Goal: Task Accomplishment & Management: Use online tool/utility

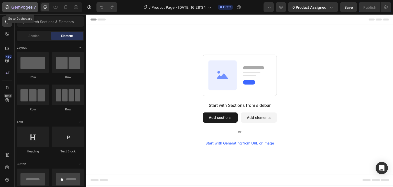
click at [26, 8] on icon "button" at bounding box center [22, 7] width 21 height 4
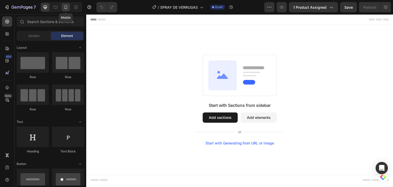
click at [69, 8] on div at bounding box center [66, 7] width 8 height 8
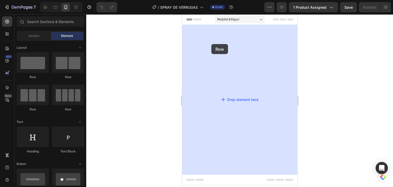
drag, startPoint x: 221, startPoint y: 77, endPoint x: 212, endPoint y: 44, distance: 34.6
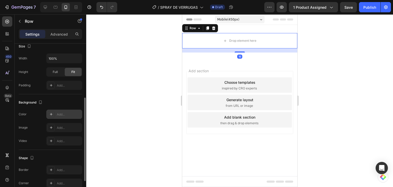
scroll to position [141, 0]
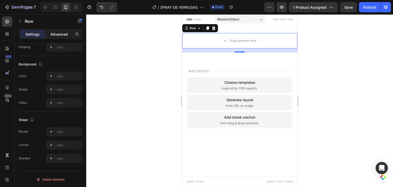
click at [60, 33] on p "Advanced" at bounding box center [58, 34] width 17 height 5
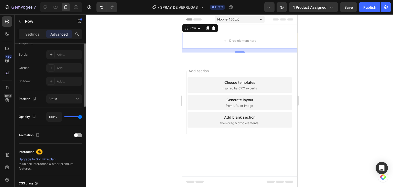
scroll to position [13, 0]
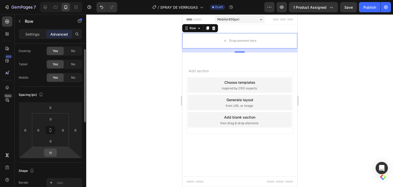
click at [56, 153] on div "16" at bounding box center [50, 153] width 13 height 8
click at [54, 153] on input "16" at bounding box center [50, 153] width 10 height 8
click at [51, 153] on input "16" at bounding box center [50, 153] width 10 height 8
click at [54, 153] on input "16" at bounding box center [50, 153] width 10 height 8
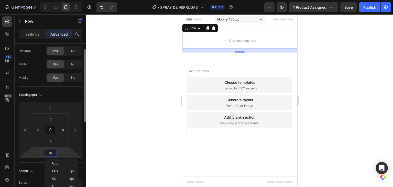
type input "0"
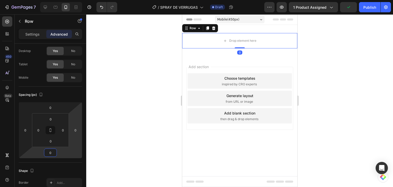
click at [131, 76] on div at bounding box center [239, 100] width 307 height 173
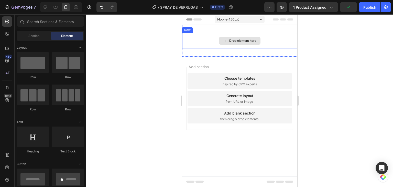
click at [214, 37] on div "Drop element here" at bounding box center [239, 40] width 115 height 15
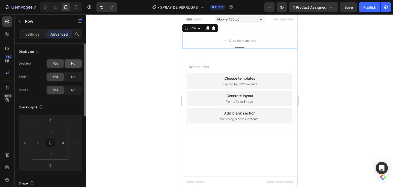
click at [70, 65] on div "No" at bounding box center [73, 63] width 17 height 8
click at [73, 75] on span "No" at bounding box center [73, 77] width 4 height 5
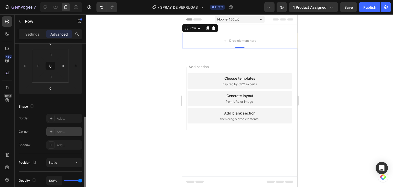
scroll to position [128, 0]
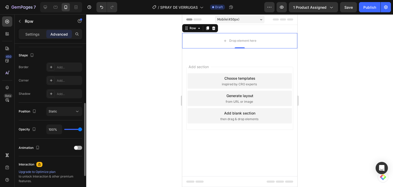
click at [79, 145] on div "Animation" at bounding box center [51, 148] width 64 height 8
click at [80, 146] on div at bounding box center [78, 148] width 8 height 4
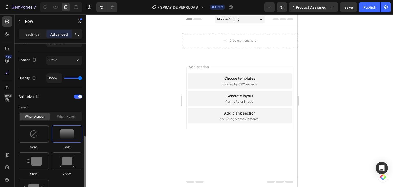
scroll to position [231, 0]
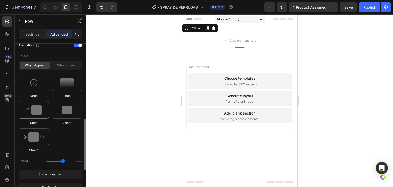
click at [41, 108] on img at bounding box center [34, 109] width 16 height 9
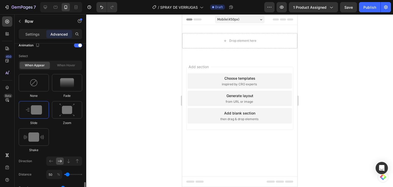
scroll to position [282, 0]
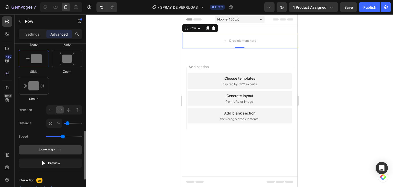
click at [59, 151] on icon "button" at bounding box center [59, 149] width 5 height 5
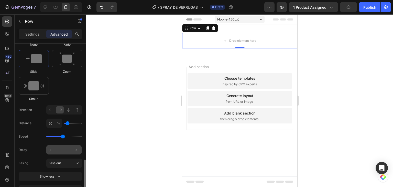
scroll to position [359, 0]
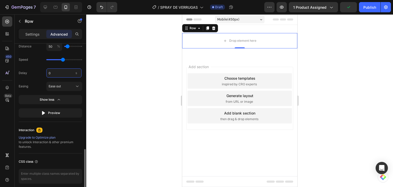
click at [52, 73] on input "0" at bounding box center [63, 72] width 35 height 9
type input "0.03"
click at [160, 81] on div at bounding box center [239, 100] width 307 height 173
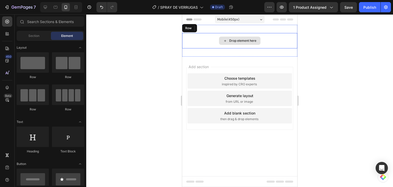
click at [192, 42] on div "Drop element here" at bounding box center [239, 40] width 115 height 15
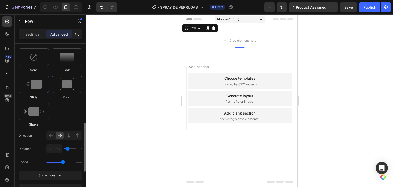
scroll to position [333, 0]
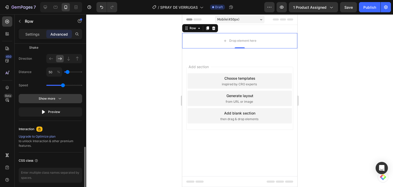
click at [55, 100] on div "Show more" at bounding box center [51, 98] width 24 height 5
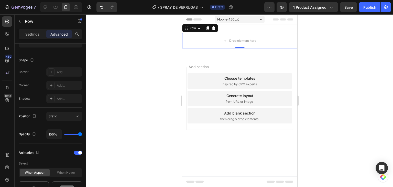
scroll to position [0, 0]
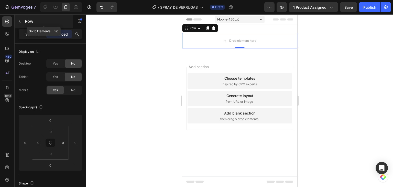
click at [19, 26] on div "Row" at bounding box center [44, 21] width 58 height 13
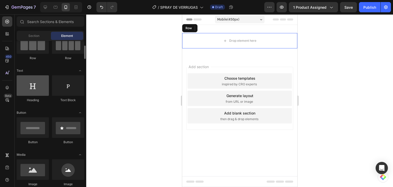
scroll to position [102, 0]
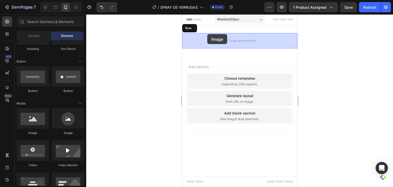
drag, startPoint x: 220, startPoint y: 130, endPoint x: 207, endPoint y: 34, distance: 97.2
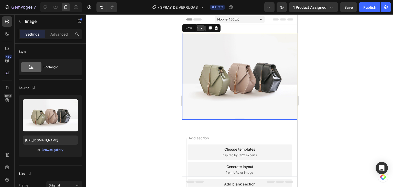
click at [187, 29] on div "Row" at bounding box center [188, 28] width 8 height 5
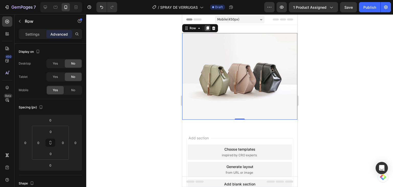
click at [207, 29] on icon at bounding box center [207, 28] width 4 height 4
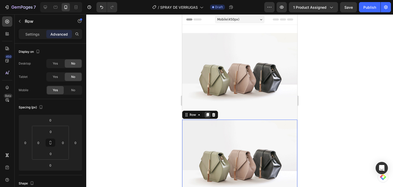
click at [210, 113] on div at bounding box center [207, 115] width 6 height 6
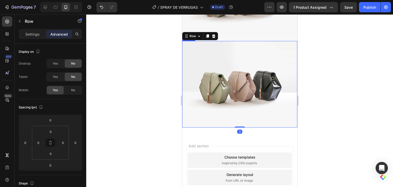
scroll to position [168, 0]
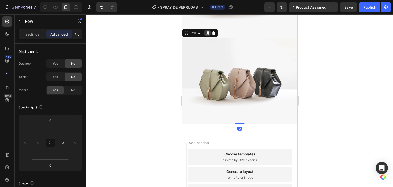
click at [206, 31] on icon at bounding box center [207, 33] width 4 height 4
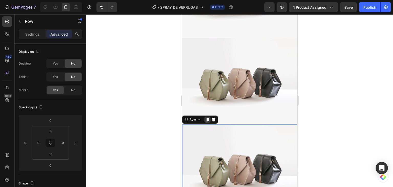
click at [206, 118] on icon at bounding box center [207, 120] width 4 height 4
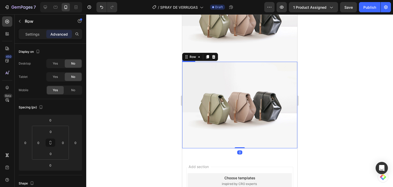
scroll to position [335, 0]
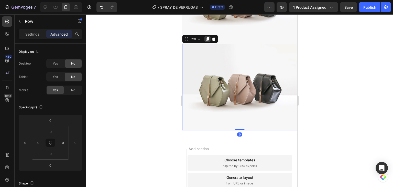
click at [208, 37] on icon at bounding box center [207, 39] width 3 height 4
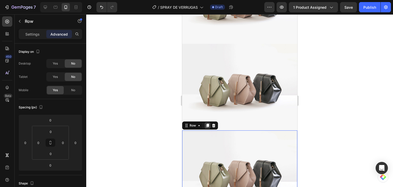
click at [207, 123] on icon at bounding box center [207, 125] width 4 height 4
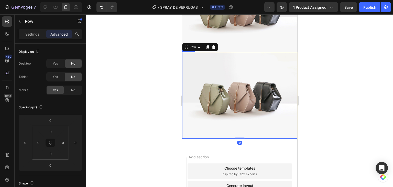
scroll to position [502, 0]
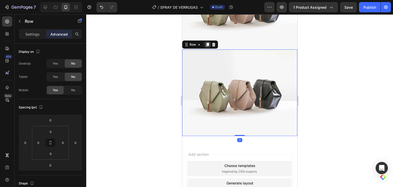
click at [207, 41] on div at bounding box center [207, 44] width 6 height 6
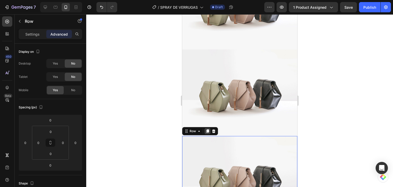
click at [206, 129] on icon at bounding box center [207, 131] width 3 height 4
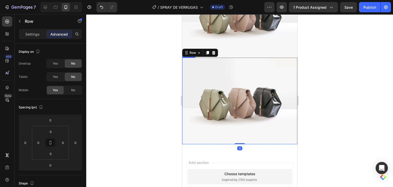
scroll to position [670, 0]
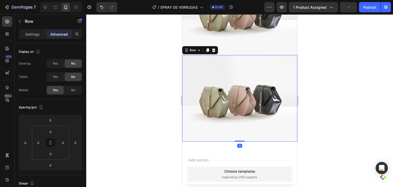
drag, startPoint x: 207, startPoint y: 29, endPoint x: 211, endPoint y: 67, distance: 37.9
click at [207, 48] on icon at bounding box center [207, 50] width 4 height 4
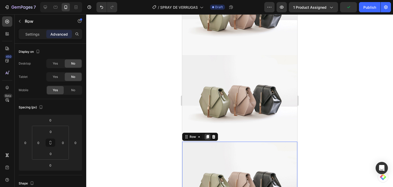
click at [207, 135] on icon at bounding box center [207, 137] width 3 height 4
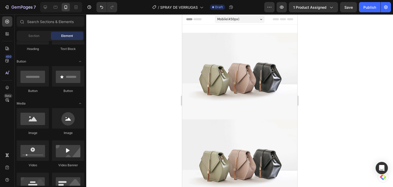
scroll to position [0, 0]
click at [247, 80] on img at bounding box center [239, 76] width 115 height 87
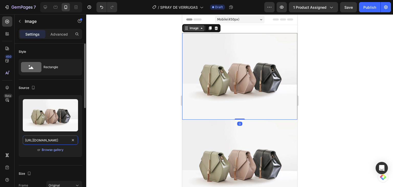
click at [68, 140] on input "https://cdn.shopify.com/s/files/1/2005/9307/files/image_demo.jpg" at bounding box center [50, 140] width 55 height 9
paste input "i.ibb.co/mC0HvC3q/1.webp"
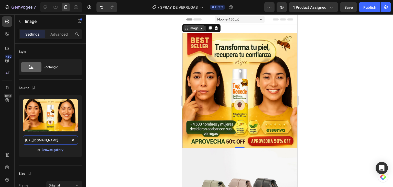
type input "https://i.ibb.co/mC0HvC3q/1.webp"
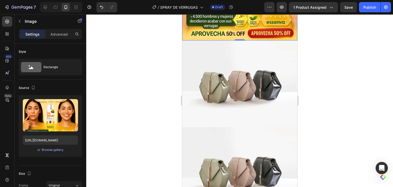
scroll to position [128, 0]
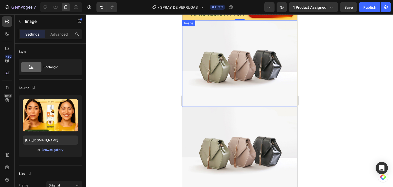
click at [237, 88] on img at bounding box center [239, 63] width 115 height 87
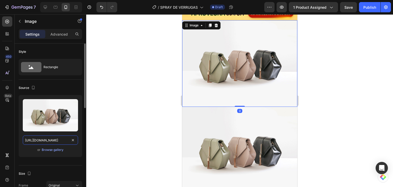
click at [65, 138] on input "https://cdn.shopify.com/s/files/1/2005/9307/files/image_demo.jpg" at bounding box center [50, 140] width 55 height 9
paste input "i.ibb.co/JjDrpvhy/2.webp"
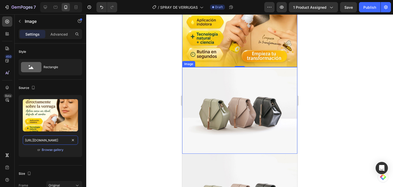
scroll to position [205, 0]
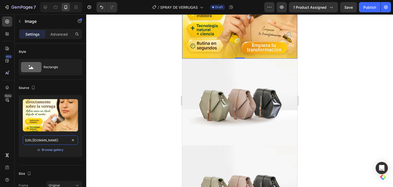
type input "https://i.ibb.co/JjDrpvhy/2.webp"
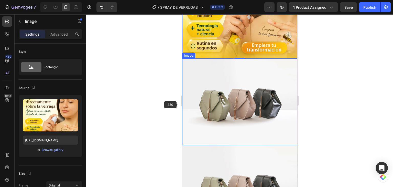
drag, startPoint x: 200, startPoint y: 105, endPoint x: 182, endPoint y: 116, distance: 20.4
click at [200, 105] on img at bounding box center [239, 102] width 115 height 87
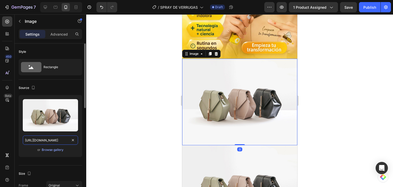
click at [62, 141] on input "https://cdn.shopify.com/s/files/1/2005/9307/files/image_demo.jpg" at bounding box center [50, 140] width 55 height 9
paste input "i.ibb.co/zHCjkWwN/3.webp"
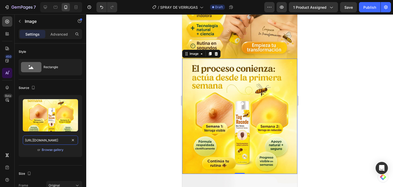
type input "https://i.ibb.co/zHCjkWwN/3.webp"
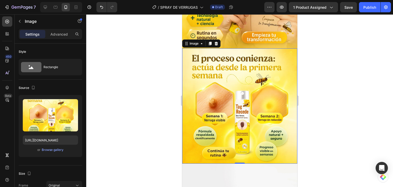
scroll to position [307, 0]
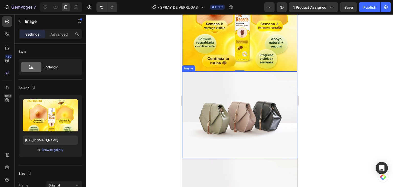
click at [252, 96] on img at bounding box center [239, 114] width 115 height 87
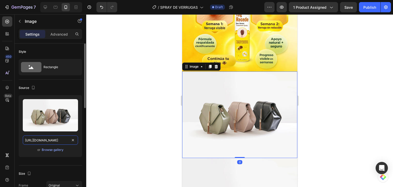
click at [60, 138] on input "https://cdn.shopify.com/s/files/1/2005/9307/files/image_demo.jpg" at bounding box center [50, 140] width 55 height 9
paste input "i.ibb.co/hFXCG0Fk/4.webp"
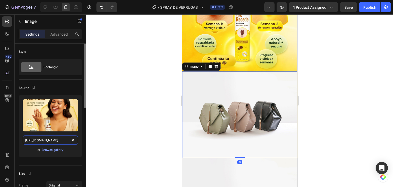
scroll to position [0, 7]
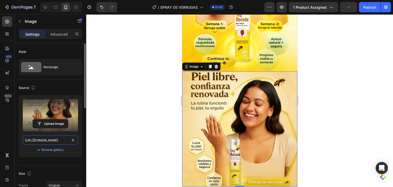
type input "https://i.ibb.co/hFXCG0Fk/4.webp"
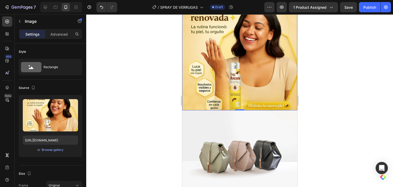
scroll to position [410, 0]
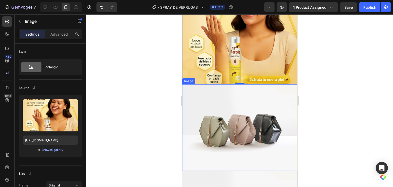
drag, startPoint x: 234, startPoint y: 102, endPoint x: 225, endPoint y: 107, distance: 10.3
click at [234, 102] on img at bounding box center [239, 127] width 115 height 87
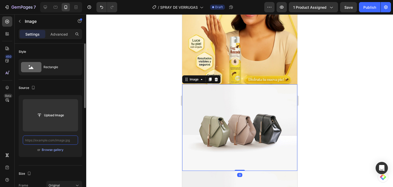
scroll to position [0, 0]
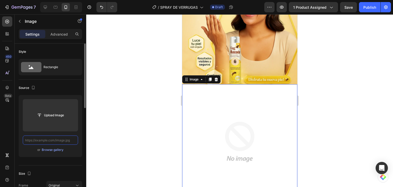
click at [66, 140] on input "text" at bounding box center [50, 140] width 55 height 9
paste input "https://i.ibb.co/kVCnWSRr/5.webp"
type input "https://i.ibb.co/kVCnWSRr/5.webp"
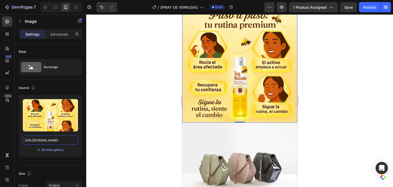
scroll to position [538, 0]
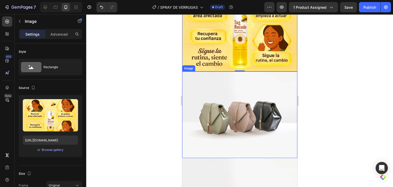
click at [220, 100] on img at bounding box center [239, 114] width 115 height 87
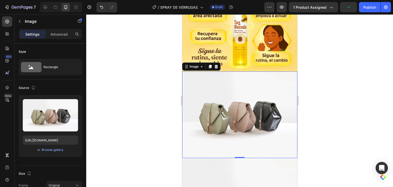
drag, startPoint x: 243, startPoint y: 111, endPoint x: 216, endPoint y: 124, distance: 29.8
click at [243, 111] on img at bounding box center [239, 114] width 115 height 87
click at [66, 139] on input "https://cdn.shopify.com/s/files/1/2005/9307/files/image_demo.jpg" at bounding box center [50, 140] width 55 height 9
paste input "i.ibb.co/sJgDkM5r/6.webp"
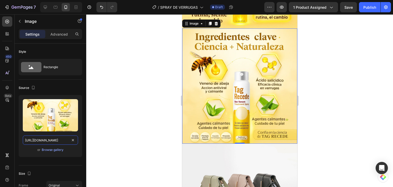
scroll to position [589, 0]
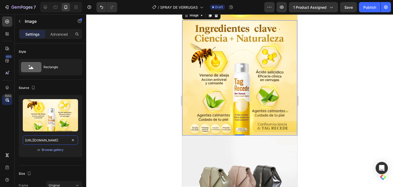
type input "https://i.ibb.co/sJgDkM5r/6.webp"
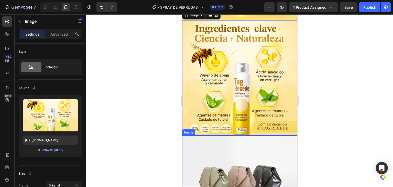
click at [216, 136] on img at bounding box center [239, 179] width 115 height 87
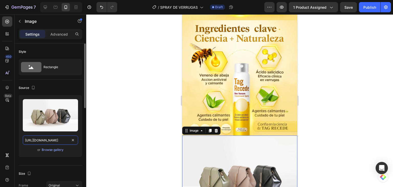
click at [50, 142] on input "https://cdn.shopify.com/s/files/1/2005/9307/files/image_demo.jpg" at bounding box center [50, 140] width 55 height 9
paste input "i.ibb.co/QvCSQqG9/7.webp"
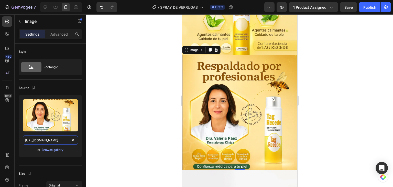
scroll to position [743, 0]
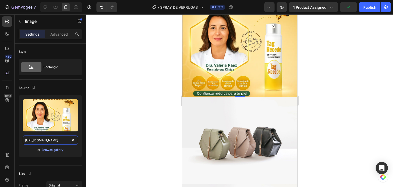
type input "https://i.ibb.co/QvCSQqG9/7.webp"
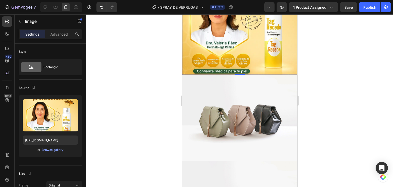
scroll to position [820, 0]
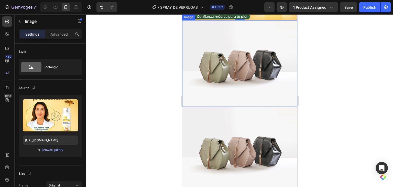
click at [240, 55] on img at bounding box center [239, 63] width 115 height 87
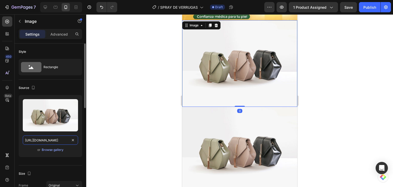
click at [35, 142] on input "https://cdn.shopify.com/s/files/1/2005/9307/files/image_demo.jpg" at bounding box center [50, 140] width 55 height 9
paste input "i.ibb.co/gLdhtL5y/8.webp"
type input "https://i.ibb.co/gLdhtL5y/8.webp"
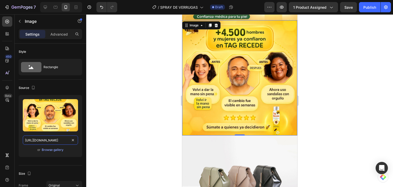
scroll to position [845, 0]
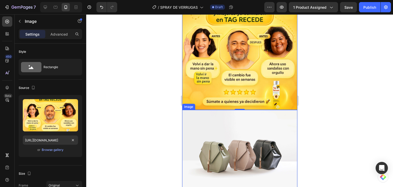
click at [233, 110] on img at bounding box center [239, 153] width 115 height 87
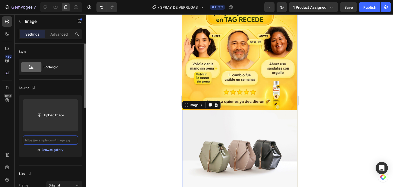
scroll to position [0, 0]
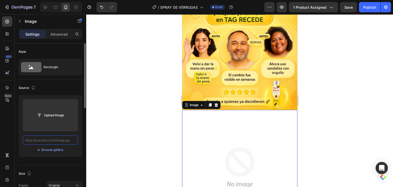
click at [61, 141] on input "text" at bounding box center [50, 140] width 55 height 9
paste input "https://i.ibb.co/675k4G01/9.webp"
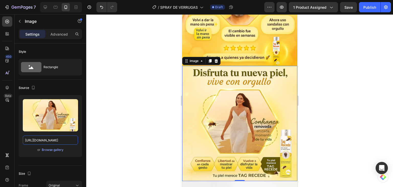
scroll to position [922, 0]
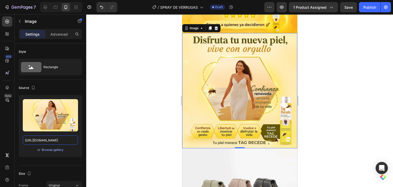
type input "https://i.ibb.co/675k4G01/9.webp"
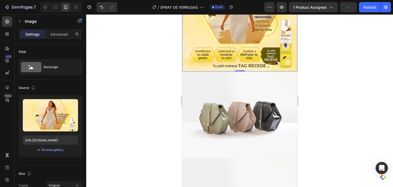
click at [251, 100] on img at bounding box center [239, 114] width 115 height 87
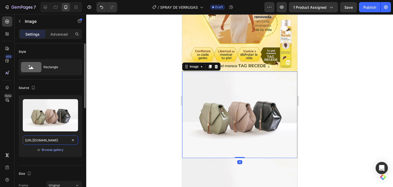
click at [63, 137] on input "https://cdn.shopify.com/s/files/1/2005/9307/files/image_demo.jpg" at bounding box center [50, 140] width 55 height 9
paste input "i.ibb.co/m5zwT42Q/10.webp"
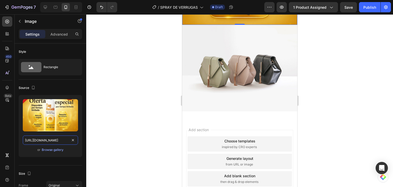
scroll to position [1084, 0]
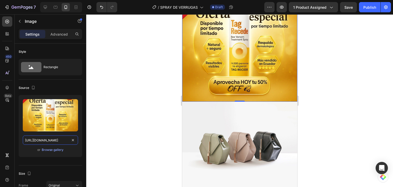
type input "https://i.ibb.co/m5zwT42Q/10.webp"
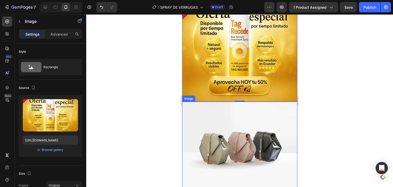
click at [223, 119] on img at bounding box center [239, 145] width 115 height 87
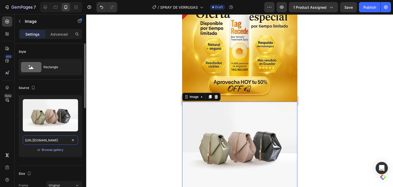
click at [60, 144] on input "https://cdn.shopify.com/s/files/1/2005/9307/files/image_demo.jpg" at bounding box center [50, 140] width 55 height 9
paste input "i.ibb.co/7JJnyRfh/BANNER.webp"
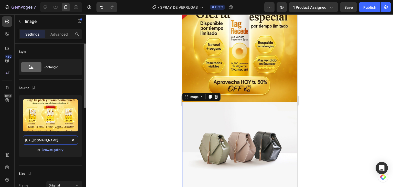
scroll to position [0, 15]
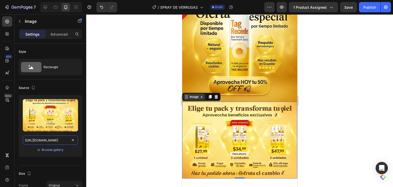
type input "https://i.ibb.co/7JJnyRfh/BANNER.webp"
click at [198, 95] on div "Image" at bounding box center [194, 97] width 11 height 5
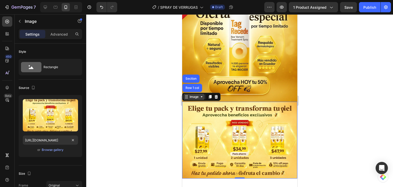
scroll to position [0, 0]
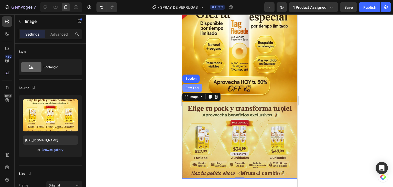
click at [191, 84] on div "Row 1 col" at bounding box center [192, 88] width 20 height 8
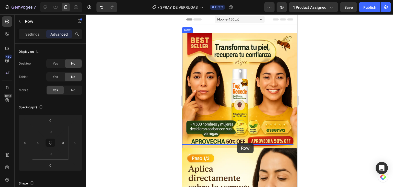
drag, startPoint x: 192, startPoint y: 60, endPoint x: 237, endPoint y: 143, distance: 94.7
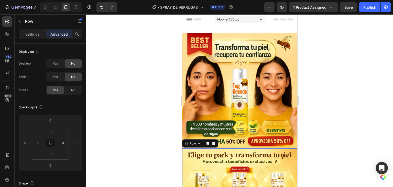
click at [347, 128] on div at bounding box center [239, 100] width 307 height 173
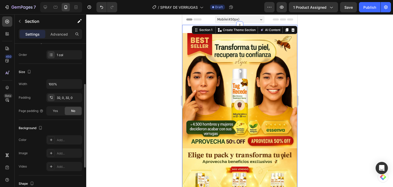
scroll to position [128, 0]
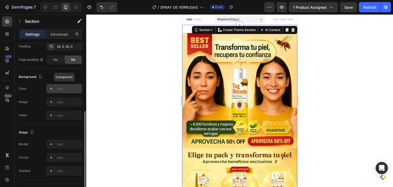
click at [55, 89] on div at bounding box center [51, 88] width 7 height 7
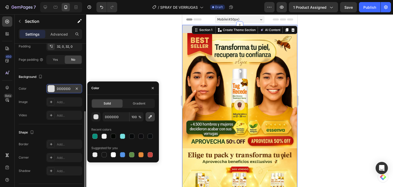
click at [149, 113] on button "button" at bounding box center [150, 116] width 9 height 9
type input "FFEF9B"
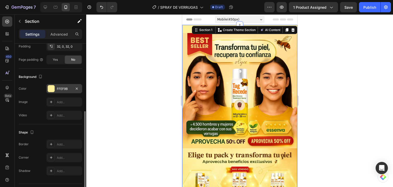
click at [314, 67] on div at bounding box center [239, 100] width 307 height 173
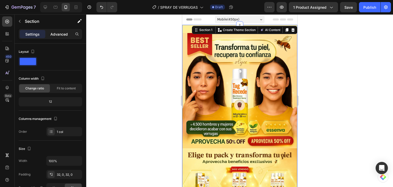
click at [59, 33] on p "Advanced" at bounding box center [58, 34] width 17 height 5
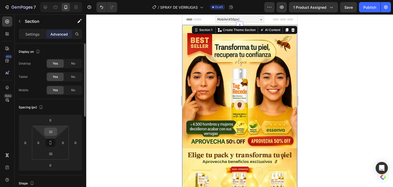
click at [54, 130] on input "32" at bounding box center [51, 132] width 10 height 8
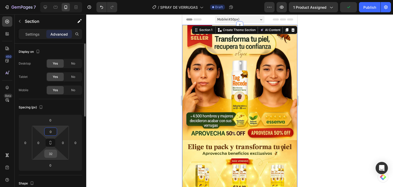
type input "0"
click at [51, 152] on input "32" at bounding box center [51, 154] width 10 height 8
type input "0"
click at [165, 98] on div at bounding box center [239, 100] width 307 height 173
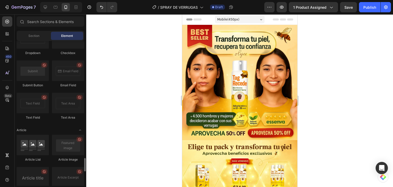
scroll to position [1407, 0]
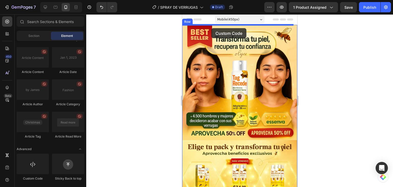
drag, startPoint x: 222, startPoint y: 180, endPoint x: 212, endPoint y: 28, distance: 152.5
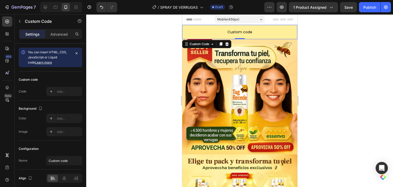
click at [203, 30] on span "Custom code" at bounding box center [239, 32] width 115 height 6
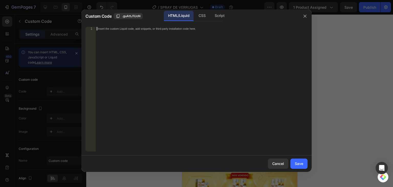
click at [170, 35] on div "Insert the custom Liquid code, add snippets, or third-party installation code h…" at bounding box center [202, 93] width 212 height 132
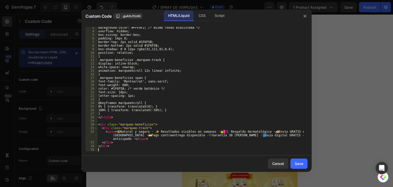
scroll to position [8, 0]
click at [299, 162] on div "Save" at bounding box center [299, 163] width 8 height 5
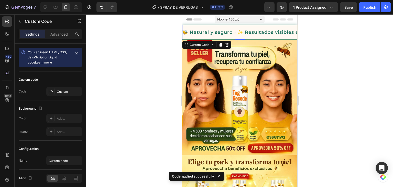
click at [329, 94] on div at bounding box center [239, 100] width 307 height 173
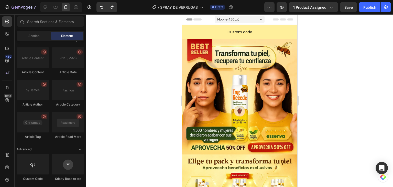
click at [243, 29] on span "Custom code" at bounding box center [239, 32] width 115 height 6
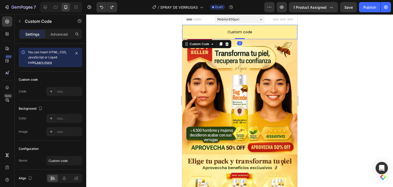
click at [243, 29] on span "Custom code" at bounding box center [239, 32] width 115 height 6
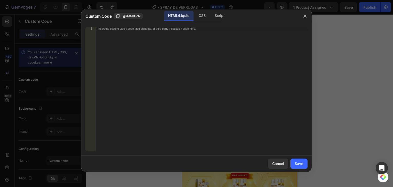
click at [174, 33] on div "Insert the custom Liquid code, add snippets, or third-party installation code h…" at bounding box center [202, 93] width 212 height 132
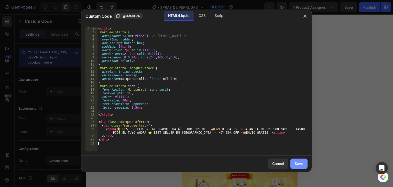
click at [299, 164] on div "Save" at bounding box center [299, 163] width 8 height 5
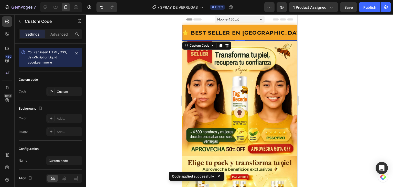
click at [357, 62] on div at bounding box center [239, 100] width 307 height 173
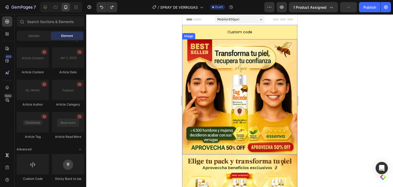
click at [221, 32] on span "Custom code" at bounding box center [239, 32] width 115 height 6
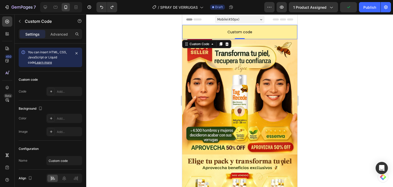
click at [221, 32] on span "Custom code" at bounding box center [239, 32] width 115 height 6
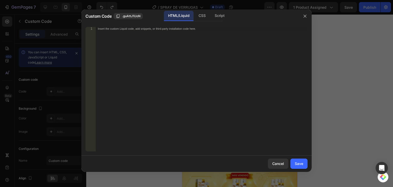
click at [152, 34] on div "Insert the custom Liquid code, add snippets, or third-party installation code h…" at bounding box center [202, 93] width 212 height 132
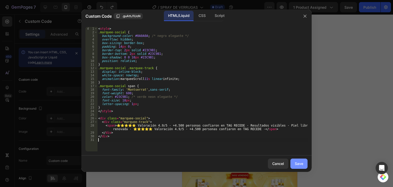
click at [292, 159] on button "Save" at bounding box center [299, 164] width 17 height 10
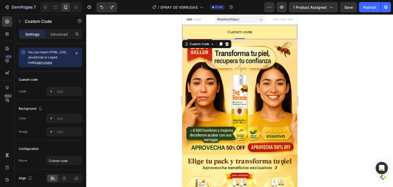
click at [222, 32] on span "Custom code" at bounding box center [239, 32] width 115 height 6
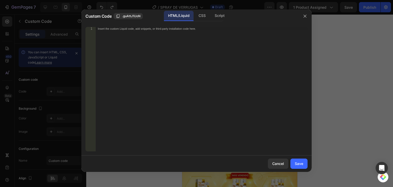
click at [161, 34] on div "Insert the custom Liquid code, add snippets, or third-party installation code h…" at bounding box center [202, 93] width 212 height 132
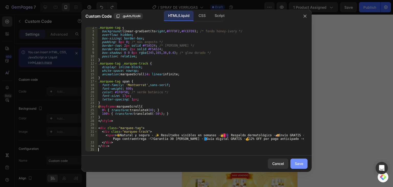
click at [303, 161] on div "Save" at bounding box center [299, 163] width 8 height 5
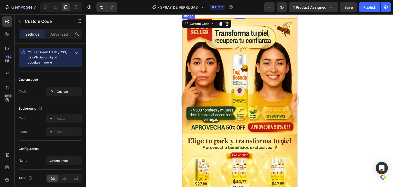
scroll to position [0, 0]
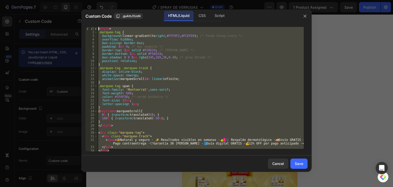
drag, startPoint x: 111, startPoint y: 146, endPoint x: 96, endPoint y: 15, distance: 131.2
click at [96, 15] on div "Custom Code .guAttJ1UoN HTML/Liquid CSS Script </div> 1 2 3 4 5 6 7 8 9 10 11 1…" at bounding box center [196, 90] width 231 height 162
type textarea "<style> .marquee-tag {"
paste textarea
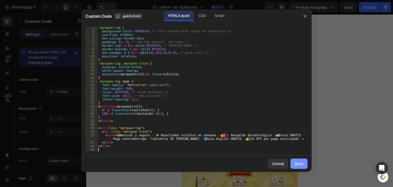
click at [294, 163] on button "Save" at bounding box center [299, 164] width 17 height 10
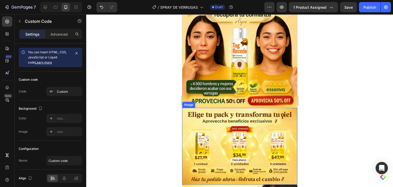
scroll to position [0, 0]
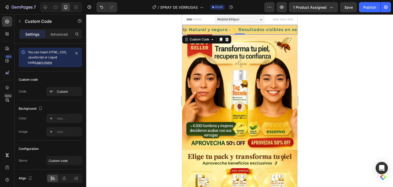
click at [57, 34] on p "Advanced" at bounding box center [58, 34] width 17 height 5
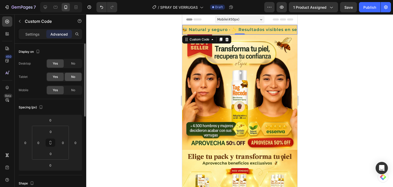
click at [71, 80] on div "No" at bounding box center [73, 77] width 17 height 8
click at [74, 65] on span "No" at bounding box center [73, 63] width 4 height 5
click at [221, 39] on icon at bounding box center [221, 40] width 3 height 4
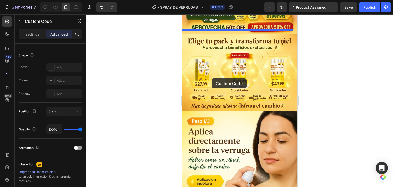
scroll to position [128, 0]
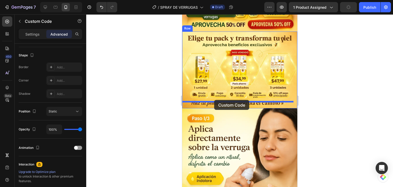
drag, startPoint x: 204, startPoint y: 31, endPoint x: 214, endPoint y: 100, distance: 69.8
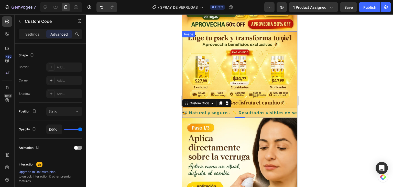
scroll to position [118, 0]
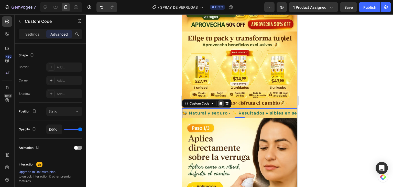
click at [220, 101] on icon at bounding box center [221, 103] width 4 height 4
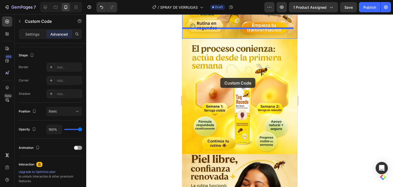
scroll to position [375, 0]
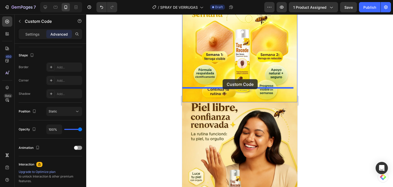
drag, startPoint x: 205, startPoint y: 30, endPoint x: 223, endPoint y: 79, distance: 52.4
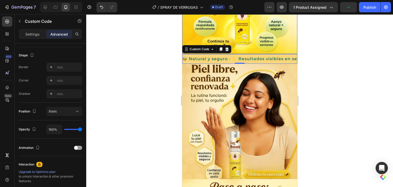
scroll to position [365, 0]
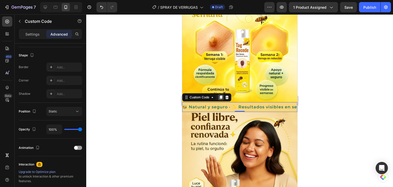
click at [222, 96] on icon at bounding box center [221, 98] width 3 height 4
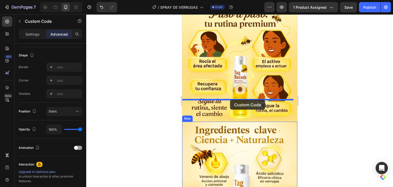
drag, startPoint x: 205, startPoint y: 92, endPoint x: 230, endPoint y: 100, distance: 26.2
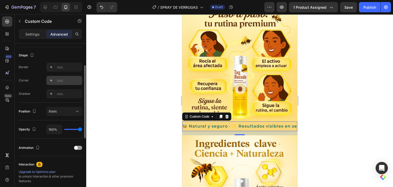
scroll to position [0, 0]
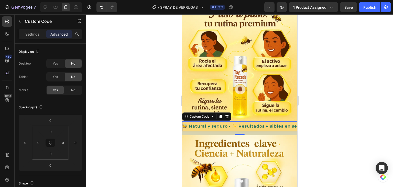
click at [244, 131] on div "16" at bounding box center [239, 133] width 115 height 4
click at [319, 103] on div at bounding box center [239, 100] width 307 height 173
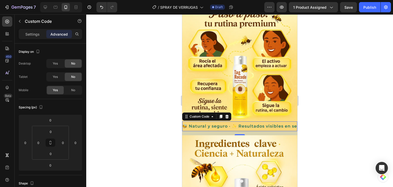
click at [239, 131] on div "16" at bounding box center [239, 133] width 115 height 4
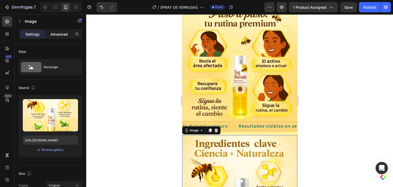
click at [48, 32] on div "Advanced" at bounding box center [59, 34] width 26 height 8
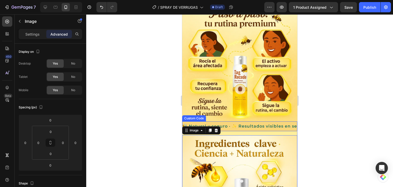
click at [242, 121] on div "🐝 Natural y seguro · ✨ Resultados visibles en semanas · 🧑‍⚕️ Respaldo dermatoló…" at bounding box center [239, 126] width 115 height 10
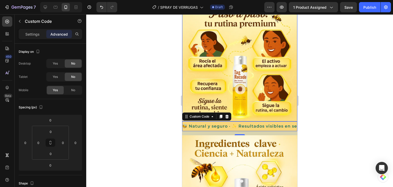
click at [280, 82] on img at bounding box center [239, 63] width 115 height 115
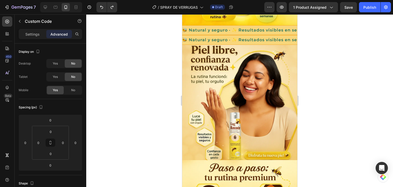
scroll to position [365, 0]
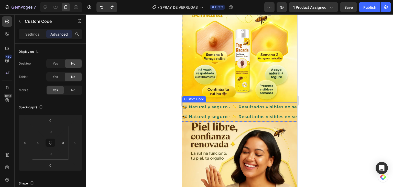
click at [223, 102] on div "🐝 Natural y seguro · ✨ Resultados visibles en semanas · 🧑‍⚕️ Respaldo dermatoló…" at bounding box center [239, 107] width 115 height 10
click at [219, 95] on icon at bounding box center [221, 97] width 4 height 4
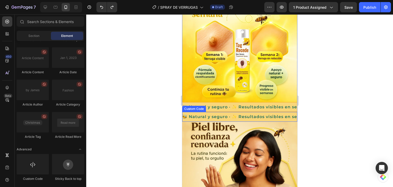
click at [216, 114] on div "🐝 Natural y seguro · ✨ Resultados visibles en semanas · 🧑‍⚕️ Respaldo dermatoló…" at bounding box center [239, 117] width 115 height 6
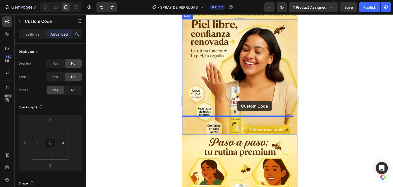
scroll to position [544, 0]
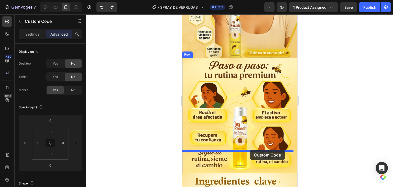
drag, startPoint x: 206, startPoint y: 91, endPoint x: 250, endPoint y: 150, distance: 73.3
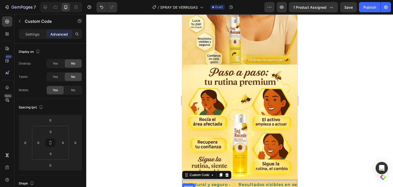
scroll to position [560, 0]
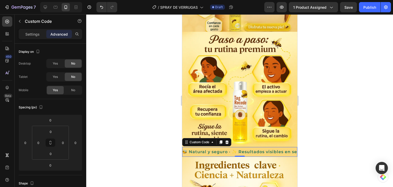
click at [220, 140] on icon at bounding box center [221, 142] width 4 height 4
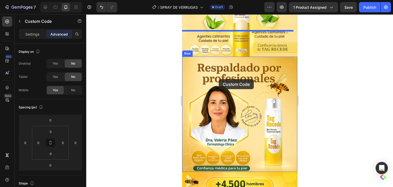
scroll to position [842, 0]
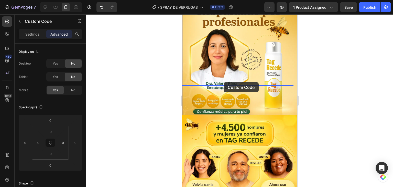
drag, startPoint x: 209, startPoint y: 53, endPoint x: 224, endPoint y: 82, distance: 32.5
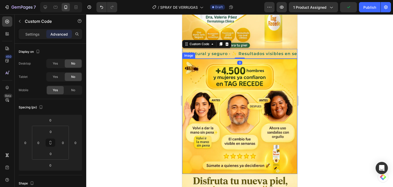
scroll to position [832, 0]
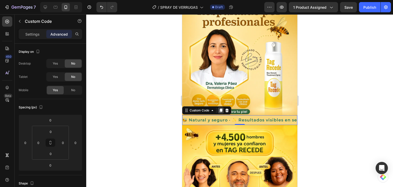
click at [220, 107] on div at bounding box center [221, 110] width 6 height 6
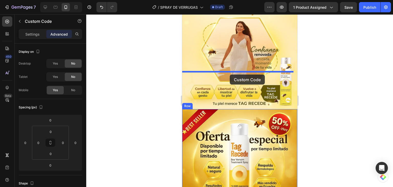
drag, startPoint x: 210, startPoint y: 91, endPoint x: 230, endPoint y: 75, distance: 25.6
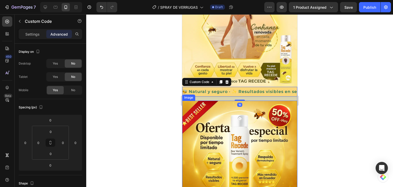
scroll to position [1053, 0]
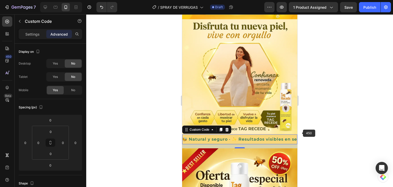
click at [360, 131] on div at bounding box center [239, 100] width 307 height 173
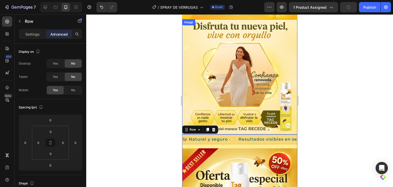
click at [234, 89] on img at bounding box center [239, 76] width 115 height 115
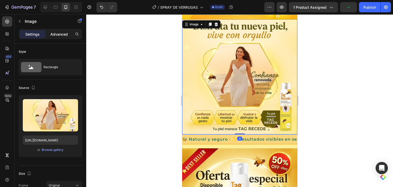
click at [63, 36] on p "Advanced" at bounding box center [58, 34] width 17 height 5
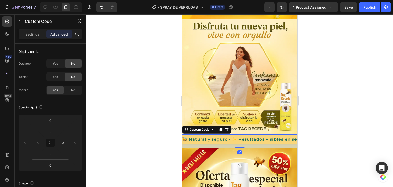
click at [239, 150] on div "16" at bounding box center [239, 152] width 5 height 4
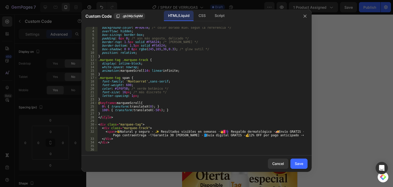
scroll to position [8, 0]
click at [276, 169] on div "Cancel Save" at bounding box center [196, 163] width 231 height 16
click at [276, 164] on div "Cancel" at bounding box center [279, 163] width 12 height 5
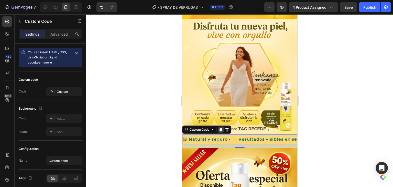
click at [218, 127] on div at bounding box center [221, 130] width 6 height 6
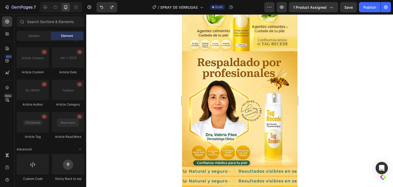
scroll to position [832, 0]
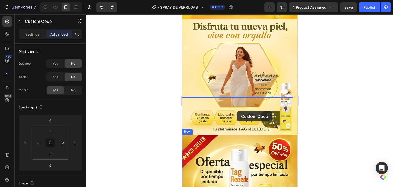
drag, startPoint x: 203, startPoint y: 91, endPoint x: 237, endPoint y: 108, distance: 37.5
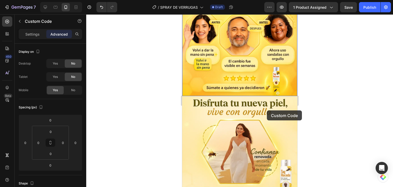
scroll to position [1079, 0]
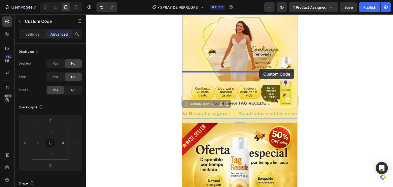
drag, startPoint x: 240, startPoint y: 102, endPoint x: 259, endPoint y: 69, distance: 38.5
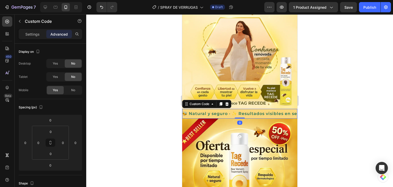
click at [316, 81] on div at bounding box center [239, 100] width 307 height 173
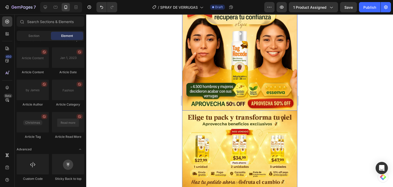
scroll to position [77, 0]
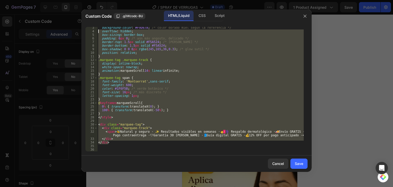
scroll to position [0, 0]
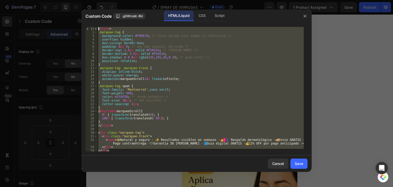
drag, startPoint x: 121, startPoint y: 143, endPoint x: 89, endPoint y: 12, distance: 135.4
click at [89, 12] on div "Custom Code .g3Wzodc-BU HTML/Liquid CSS Script </div> 1 2 3 4 5 6 7 8 9 10 11 1…" at bounding box center [196, 90] width 231 height 162
type textarea "<style> .marquee-tag {"
paste textarea
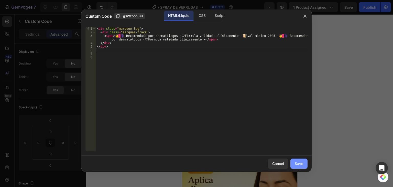
click at [297, 160] on button "Save" at bounding box center [299, 164] width 17 height 10
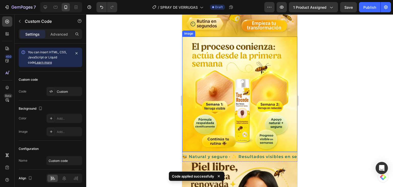
scroll to position [333, 0]
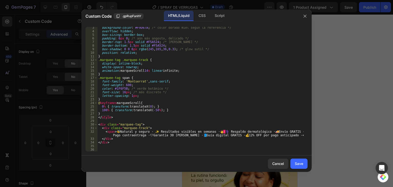
scroll to position [8, 0]
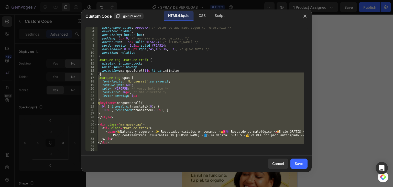
drag, startPoint x: 109, startPoint y: 85, endPoint x: 103, endPoint y: 76, distance: 10.9
drag, startPoint x: 103, startPoint y: 76, endPoint x: 98, endPoint y: 52, distance: 24.4
click at [98, 52] on div "background-color : #F9D67A ; /* color dorado miel según la referencia */ overfl…" at bounding box center [200, 92] width 207 height 132
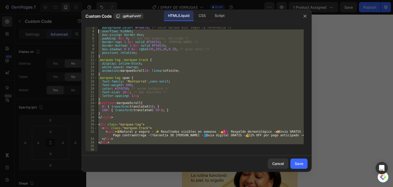
scroll to position [0, 0]
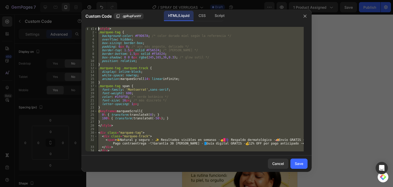
drag, startPoint x: 114, startPoint y: 146, endPoint x: 88, endPoint y: 11, distance: 137.7
click at [88, 11] on div "Custom Code .gpRupFanhY HTML/Liquid CSS Script position: relative; 1 2 3 4 5 6 …" at bounding box center [196, 90] width 231 height 162
type textarea "<style> .marquee-tag {"
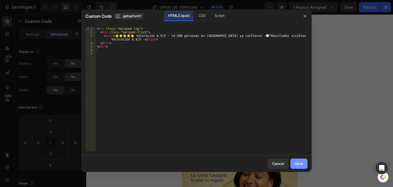
click at [299, 163] on div "Save" at bounding box center [299, 163] width 8 height 5
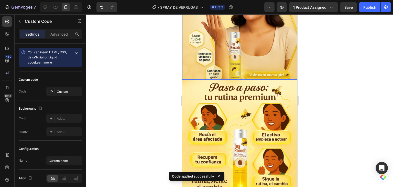
scroll to position [589, 0]
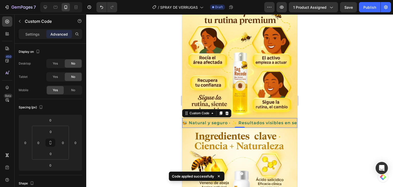
click at [229, 120] on div "🐝 Natural y seguro · ✨ Resultados visibles en semanas · 🧑‍⚕️ Respaldo dermatoló…" at bounding box center [239, 123] width 115 height 6
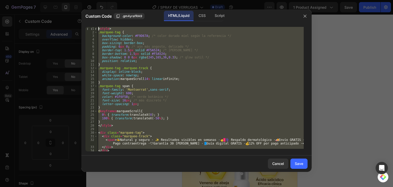
scroll to position [0, 0]
drag, startPoint x: 116, startPoint y: 142, endPoint x: 78, endPoint y: 8, distance: 139.8
click at [78, 8] on div "Custom Code .gm4yrafRA9 HTML/Liquid CSS Script </div> 1 2 3 4 5 6 7 8 9 10 11 1…" at bounding box center [196, 93] width 393 height 187
type textarea "<style> .marquee-tag {"
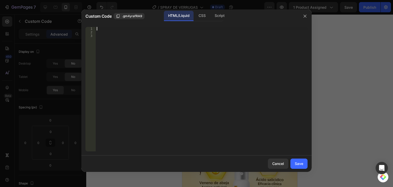
paste textarea "</div>"
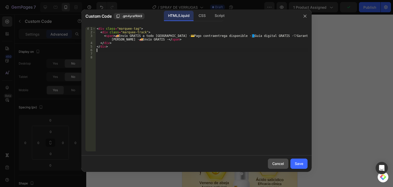
type textarea "</div>"
click at [308, 161] on div "Cancel Save" at bounding box center [196, 163] width 231 height 16
click at [303, 162] on div "Save" at bounding box center [299, 163] width 8 height 5
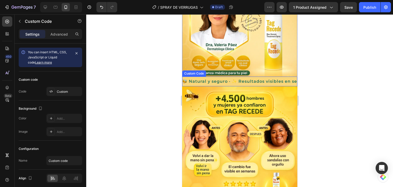
scroll to position [768, 0]
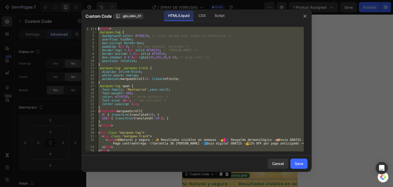
scroll to position [0, 0]
drag, startPoint x: 129, startPoint y: 146, endPoint x: 61, endPoint y: 11, distance: 151.6
click at [61, 11] on div "Custom Code .gbzJdAn_D1 HTML/Liquid CSS Script 1 2 3 4 5 6 7 8 9 10 11 12 13 14…" at bounding box center [196, 93] width 393 height 187
type textarea "<style> .marquee-tag {"
paste textarea
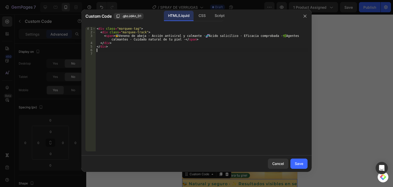
click at [300, 162] on div "Save" at bounding box center [299, 163] width 8 height 5
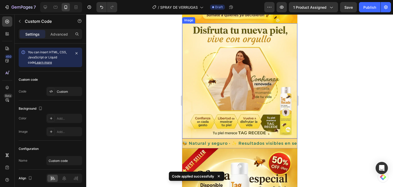
scroll to position [1050, 0]
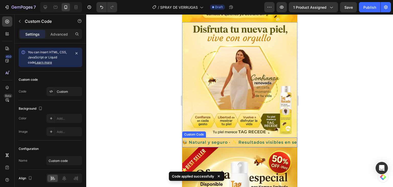
click at [232, 139] on div "🐝 Natural y seguro · ✨ Resultados visibles en semanas · 🧑‍⚕️ Respaldo dermatoló…" at bounding box center [239, 142] width 115 height 6
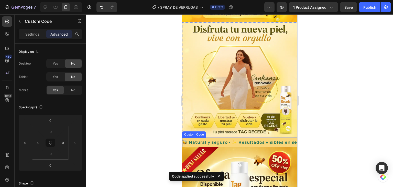
click at [232, 139] on div "🐝 Natural y seguro · ✨ Resultados visibles en semanas · 🧑‍⚕️ Respaldo dermatoló…" at bounding box center [239, 142] width 115 height 6
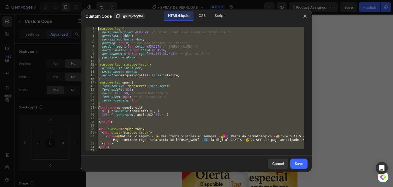
scroll to position [0, 0]
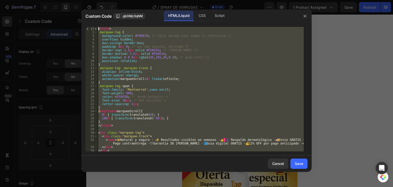
drag, startPoint x: 95, startPoint y: 108, endPoint x: 84, endPoint y: 8, distance: 100.7
click at [84, 8] on div "Custom Code .gb3Mjc5qNM HTML/Liquid CSS Script 1 2 3 4 5 6 7 8 9 10 11 12 13 14…" at bounding box center [196, 93] width 393 height 187
type textarea "<style> .marquee-tag {"
paste textarea
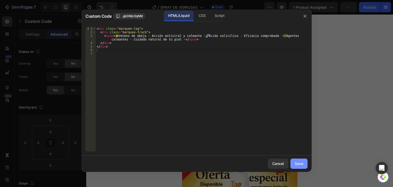
click at [299, 164] on div "Save" at bounding box center [299, 163] width 8 height 5
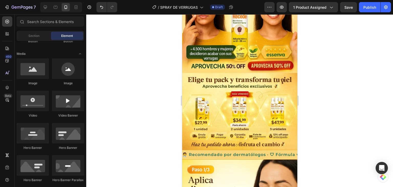
scroll to position [50, 0]
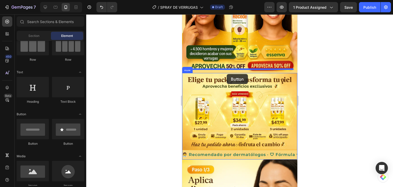
drag, startPoint x: 216, startPoint y: 142, endPoint x: 227, endPoint y: 74, distance: 69.3
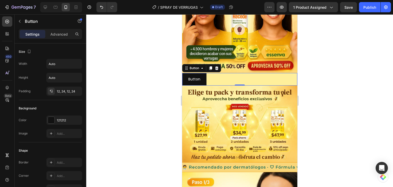
click at [260, 73] on div "Button Button 0" at bounding box center [239, 79] width 115 height 13
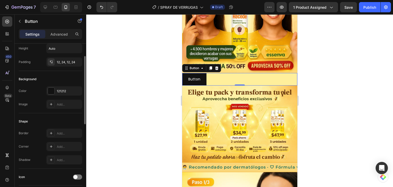
scroll to position [80, 0]
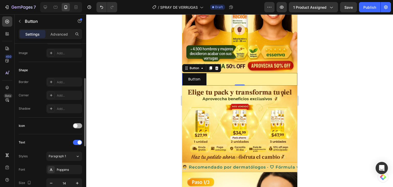
click at [76, 124] on span at bounding box center [76, 126] width 4 height 4
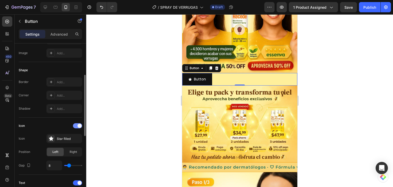
click at [76, 124] on div at bounding box center [77, 125] width 9 height 5
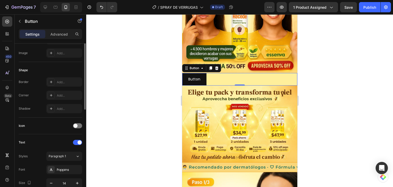
scroll to position [4, 0]
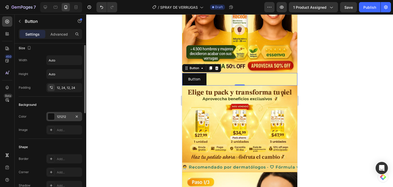
click at [50, 119] on div at bounding box center [51, 116] width 7 height 7
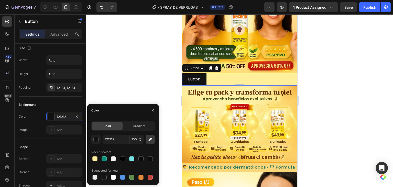
click at [146, 139] on button "button" at bounding box center [150, 139] width 9 height 9
type input "F59B18"
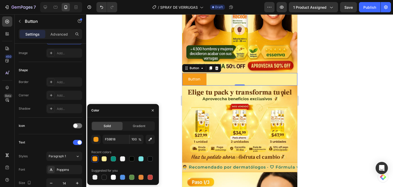
scroll to position [0, 0]
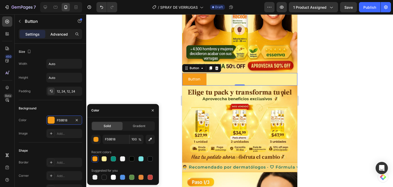
click at [60, 33] on p "Advanced" at bounding box center [58, 34] width 17 height 5
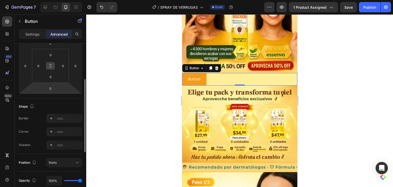
scroll to position [179, 0]
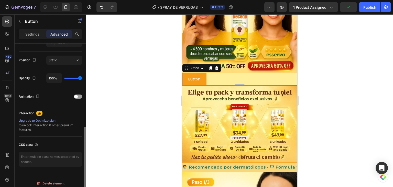
click at [39, 34] on p "Settings" at bounding box center [32, 34] width 14 height 5
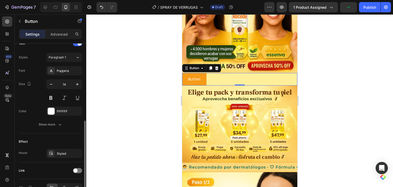
scroll to position [209, 0]
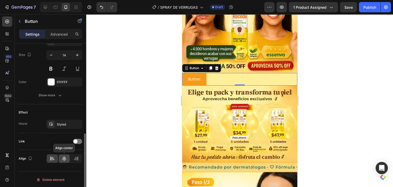
click at [65, 156] on icon at bounding box center [65, 158] width 4 height 5
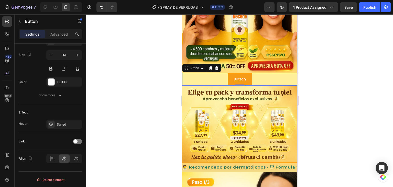
click at [221, 74] on div "Button Button 0" at bounding box center [239, 79] width 115 height 13
click at [386, 74] on div at bounding box center [239, 100] width 307 height 173
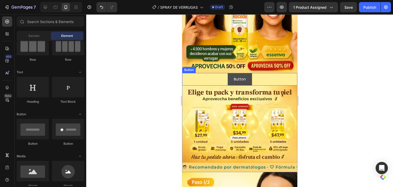
click at [229, 74] on button "Button" at bounding box center [240, 79] width 24 height 13
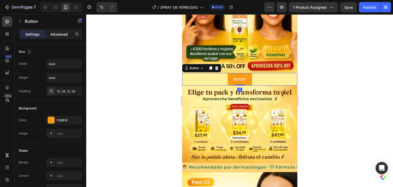
click at [68, 33] on div "Advanced" at bounding box center [59, 34] width 26 height 8
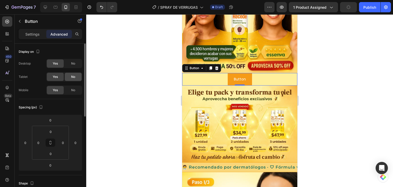
drag, startPoint x: 74, startPoint y: 62, endPoint x: 77, endPoint y: 73, distance: 11.5
click at [74, 62] on span "No" at bounding box center [73, 63] width 4 height 5
click at [76, 76] on div "No" at bounding box center [73, 77] width 17 height 8
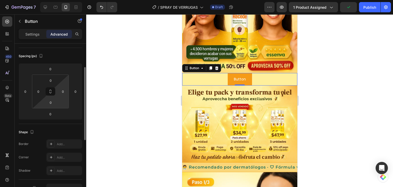
scroll to position [154, 0]
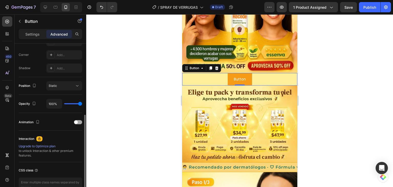
click at [77, 125] on div "Animation" at bounding box center [51, 122] width 64 height 8
click at [78, 123] on div at bounding box center [78, 122] width 8 height 4
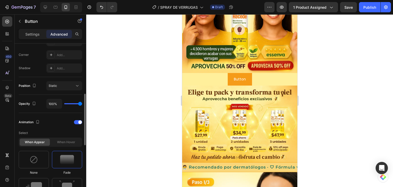
scroll to position [231, 0]
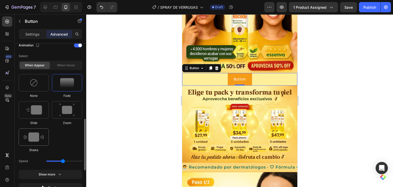
click at [45, 133] on div at bounding box center [34, 136] width 30 height 17
type input "0.7"
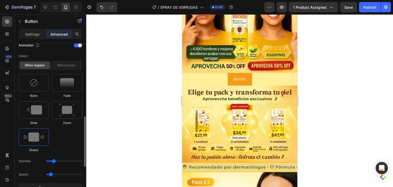
scroll to position [307, 0]
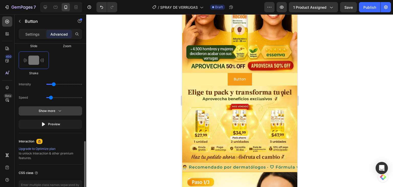
click at [57, 112] on icon "button" at bounding box center [59, 110] width 5 height 5
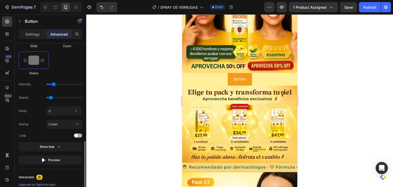
click at [76, 134] on span at bounding box center [76, 136] width 4 height 4
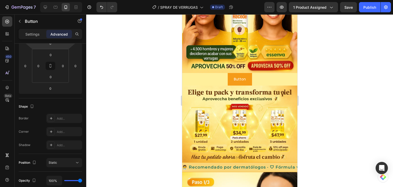
scroll to position [0, 0]
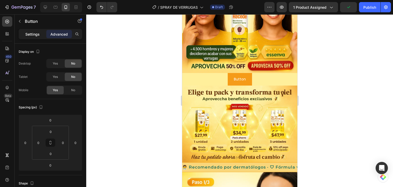
click at [30, 34] on p "Settings" at bounding box center [32, 34] width 14 height 5
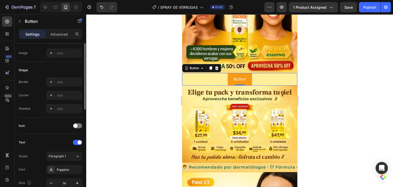
scroll to position [55, 0]
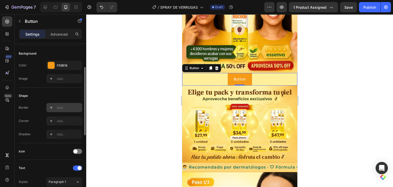
click at [74, 110] on div "Add..." at bounding box center [64, 107] width 36 height 9
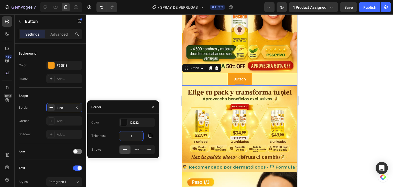
click at [137, 135] on input "1" at bounding box center [131, 135] width 24 height 9
type input "0"
type input "10"
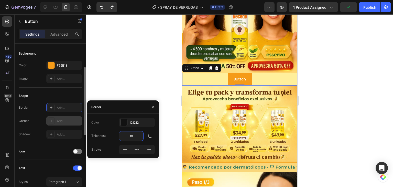
click at [58, 121] on div "Add..." at bounding box center [69, 121] width 24 height 5
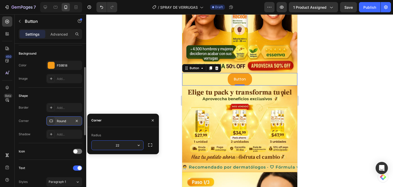
type input "2"
type input "15"
click at [133, 98] on div at bounding box center [239, 100] width 307 height 173
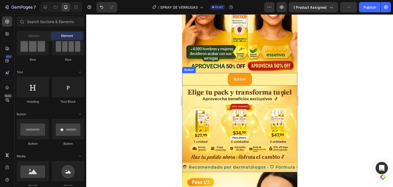
click at [212, 73] on div "Button Button" at bounding box center [239, 79] width 115 height 13
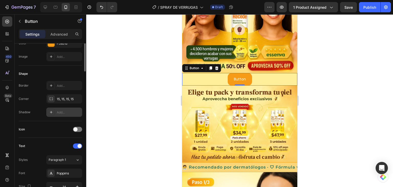
scroll to position [26, 0]
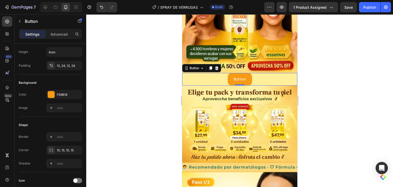
click at [191, 73] on div "Button Button 0" at bounding box center [239, 79] width 115 height 13
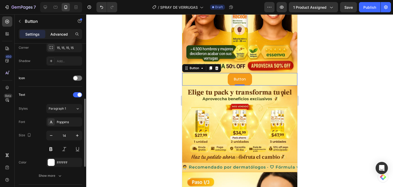
click at [61, 36] on p "Advanced" at bounding box center [58, 34] width 17 height 5
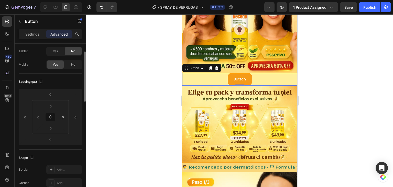
scroll to position [77, 0]
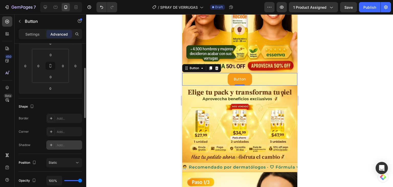
click at [60, 144] on div "Add..." at bounding box center [69, 145] width 24 height 5
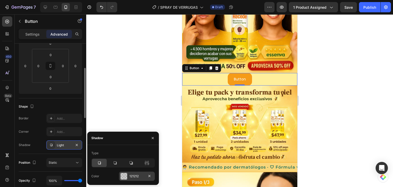
click at [122, 176] on div at bounding box center [124, 176] width 7 height 7
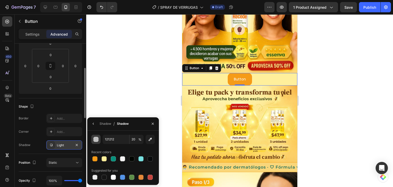
click at [97, 139] on div "button" at bounding box center [96, 139] width 5 height 5
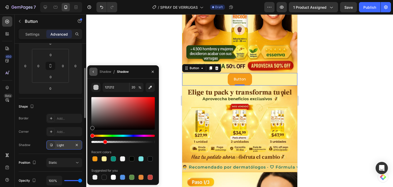
click at [92, 71] on icon "button" at bounding box center [93, 72] width 4 height 4
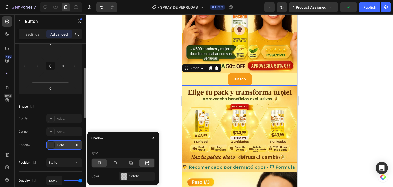
click at [146, 162] on icon at bounding box center [145, 163] width 1 height 5
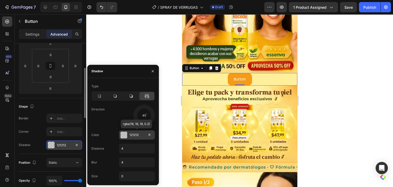
click at [124, 133] on div at bounding box center [124, 135] width 7 height 7
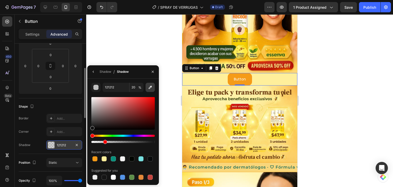
click at [152, 88] on icon "button" at bounding box center [150, 87] width 5 height 5
type input "FEDC7D"
type input "100"
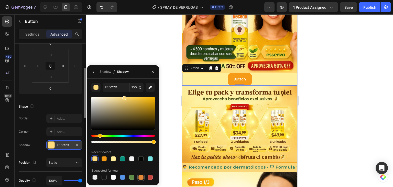
click at [141, 180] on div at bounding box center [141, 177] width 6 height 6
type input "E4893A"
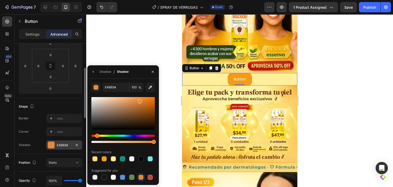
click at [137, 24] on div at bounding box center [239, 100] width 307 height 173
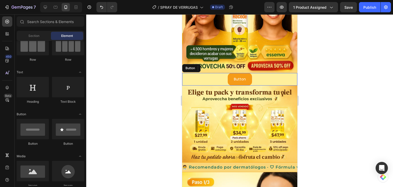
click at [373, 98] on div at bounding box center [239, 100] width 307 height 173
click at [281, 127] on img at bounding box center [239, 124] width 115 height 77
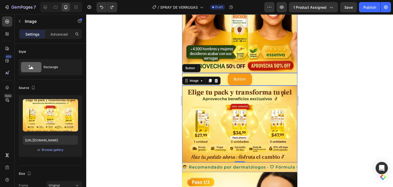
click at [314, 59] on div at bounding box center [239, 100] width 307 height 173
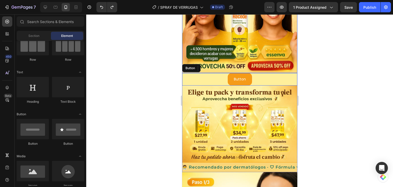
click at [273, 75] on div "Button Button" at bounding box center [239, 79] width 115 height 13
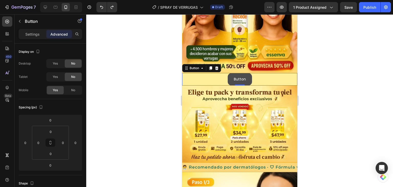
click at [228, 74] on button "Button" at bounding box center [240, 79] width 24 height 13
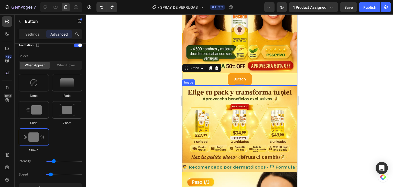
scroll to position [339, 0]
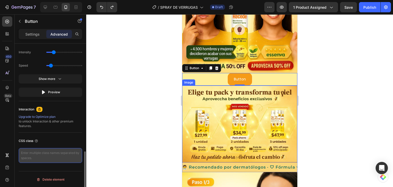
click at [44, 152] on textarea at bounding box center [51, 155] width 64 height 15
type textarea "_rsi-cod-form-gempages-button-overwrite _rsi-cod-form-is-gempage"
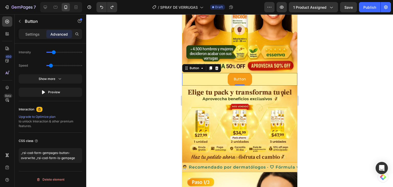
click at [335, 82] on div at bounding box center [239, 100] width 307 height 173
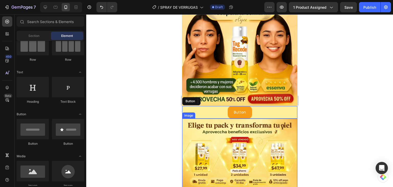
scroll to position [26, 0]
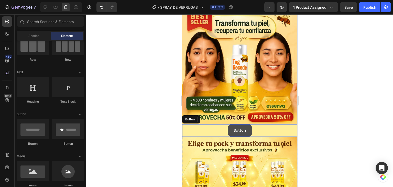
click at [228, 124] on button "Button" at bounding box center [240, 130] width 24 height 13
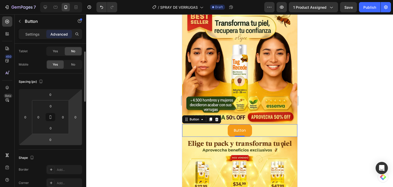
scroll to position [51, 0]
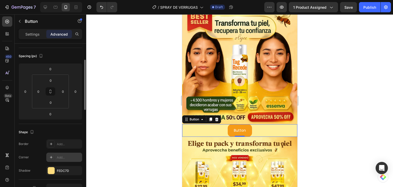
click at [64, 157] on div "Add..." at bounding box center [69, 157] width 24 height 5
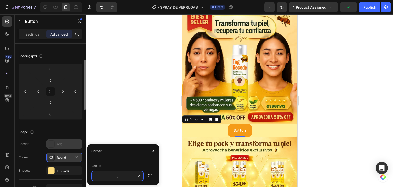
click at [66, 144] on div "Add..." at bounding box center [69, 144] width 24 height 5
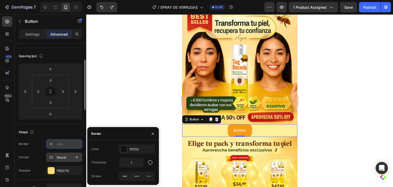
click at [61, 157] on div "Round" at bounding box center [64, 157] width 15 height 5
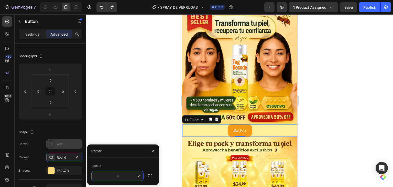
click at [107, 113] on div at bounding box center [239, 100] width 307 height 173
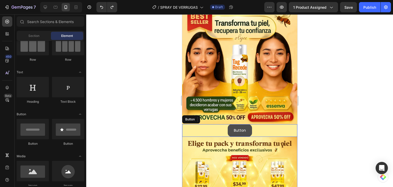
click at [228, 127] on button "Button" at bounding box center [240, 130] width 24 height 13
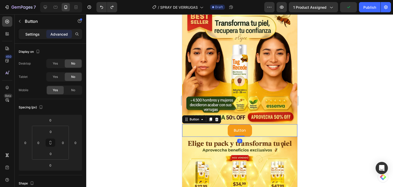
click at [30, 34] on p "Settings" at bounding box center [32, 34] width 14 height 5
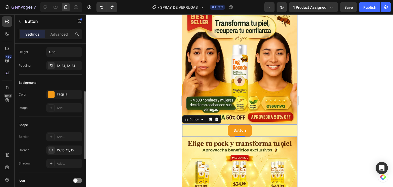
scroll to position [77, 0]
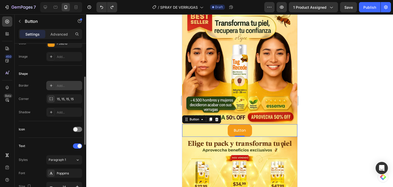
click at [63, 87] on div "Add..." at bounding box center [69, 86] width 24 height 5
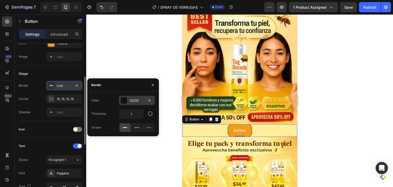
click at [123, 100] on div at bounding box center [124, 100] width 7 height 7
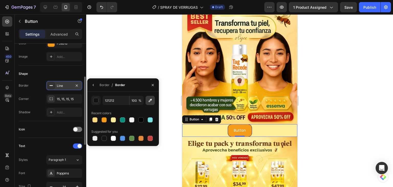
click at [150, 98] on icon "button" at bounding box center [150, 100] width 5 height 5
type input "EE6B18"
click at [319, 107] on div at bounding box center [239, 100] width 307 height 173
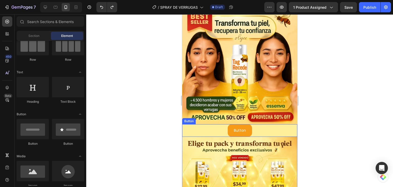
click at [278, 126] on div "Button Button" at bounding box center [239, 130] width 115 height 13
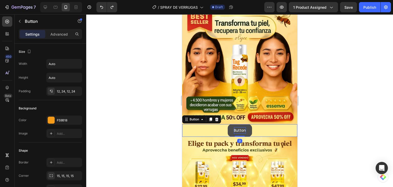
click at [234, 127] on p "Button" at bounding box center [240, 130] width 12 height 6
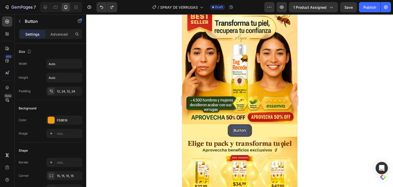
click at [241, 127] on p "Button" at bounding box center [240, 130] width 12 height 6
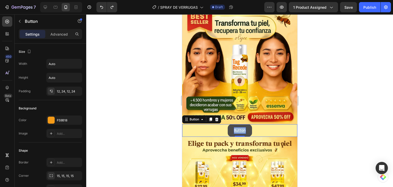
click at [238, 127] on p "Button" at bounding box center [240, 130] width 12 height 6
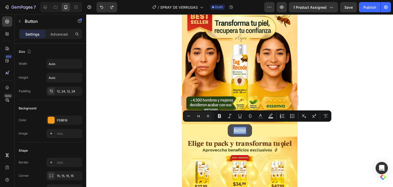
click at [238, 127] on p "Button" at bounding box center [240, 130] width 12 height 6
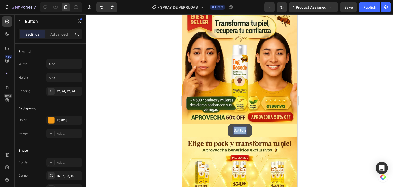
click at [238, 127] on p "Button" at bounding box center [240, 130] width 12 height 6
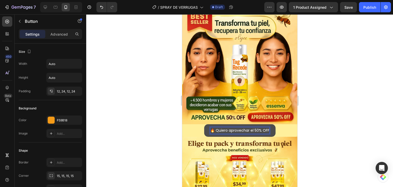
click at [259, 127] on p "🔥 Quiero aprovechar el 50% OFF" at bounding box center [239, 130] width 59 height 6
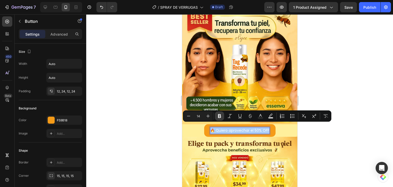
click at [220, 117] on icon "Editor contextual toolbar" at bounding box center [219, 116] width 3 height 4
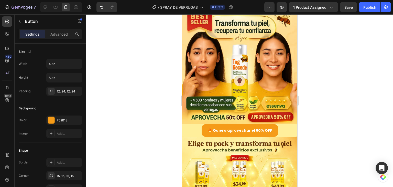
click at [345, 111] on div at bounding box center [239, 100] width 307 height 173
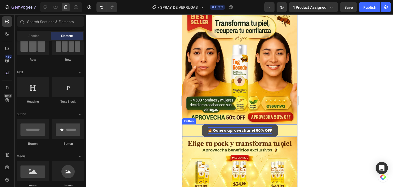
click at [261, 128] on strong "🔥 Quiero aprovechar el 50% OFF" at bounding box center [240, 130] width 64 height 5
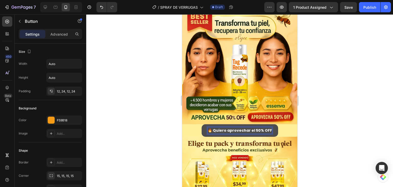
click at [266, 128] on strong "🔥 Quiero aprovechar el 50% OFF" at bounding box center [240, 130] width 64 height 5
click at [267, 128] on strong "🔥 Quiero aprovechar el 50% OFF" at bounding box center [240, 130] width 64 height 5
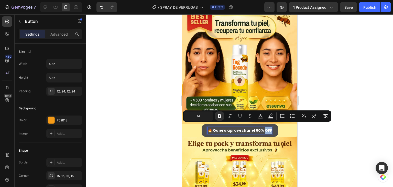
click at [267, 128] on strong "🔥 Quiero aprovechar el 50% OFF" at bounding box center [240, 130] width 64 height 5
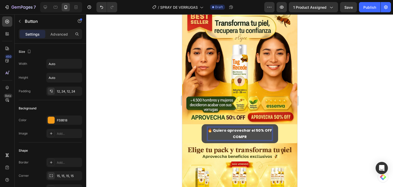
click at [202, 124] on button "🔥 Quiero aprovechar el 50% OFF COMPR" at bounding box center [240, 133] width 77 height 19
click at [339, 126] on div at bounding box center [239, 100] width 307 height 173
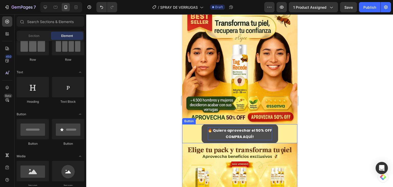
click at [237, 128] on strong "🔥 Quiero aprovechar el 50% OFF" at bounding box center [240, 130] width 64 height 5
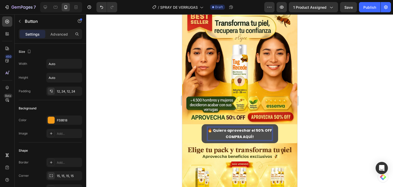
click at [237, 128] on strong "🔥 Quiero aprovechar el 50% OFF" at bounding box center [240, 130] width 64 height 5
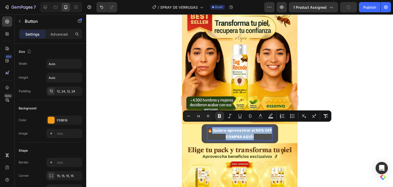
drag, startPoint x: 251, startPoint y: 132, endPoint x: 216, endPoint y: 126, distance: 36.0
click at [211, 124] on button "🔥 Quiero aprovechar el 50% OFF COMPRA AQUÍ!" at bounding box center [240, 133] width 77 height 19
click at [217, 128] on strong "🔥 Quiero aprovechar el 50% OFF" at bounding box center [240, 130] width 64 height 5
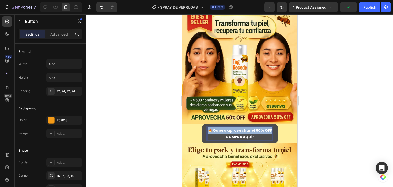
drag, startPoint x: 208, startPoint y: 127, endPoint x: 273, endPoint y: 127, distance: 65.1
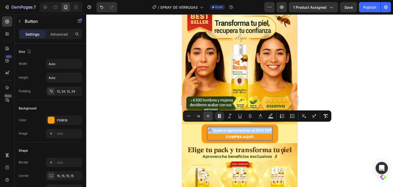
click at [210, 115] on icon "Editor contextual toolbar" at bounding box center [208, 115] width 5 height 5
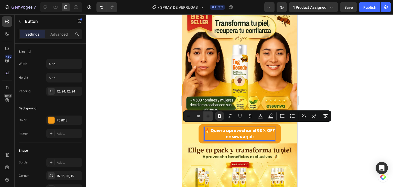
click at [210, 115] on icon "Editor contextual toolbar" at bounding box center [208, 115] width 5 height 5
type input "19"
click at [325, 137] on div at bounding box center [239, 100] width 307 height 173
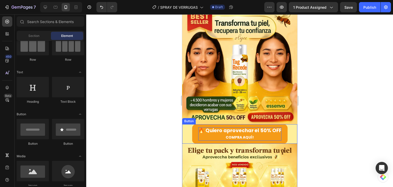
click at [247, 135] on strong "COMPRA AQUÍ!" at bounding box center [240, 137] width 28 height 5
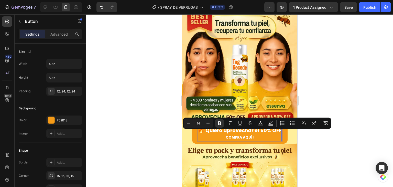
click at [252, 132] on p "🔥 Quiero aprovechar el 50% OFF COMPRA AQUÍ!" at bounding box center [239, 133] width 83 height 13
click at [249, 135] on strong "COMPRA AQUÍ!" at bounding box center [240, 137] width 28 height 5
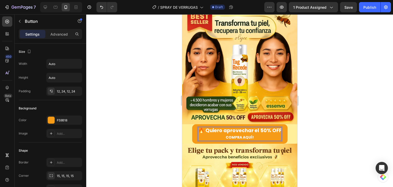
click at [331, 134] on div at bounding box center [239, 100] width 307 height 173
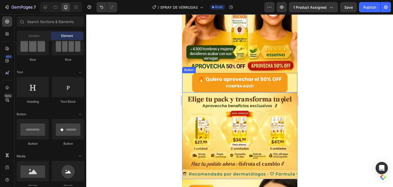
click at [188, 75] on div "🔥 Quiero aprovechar el 50% OFF COMPRA AQUÍ! Button" at bounding box center [239, 82] width 115 height 19
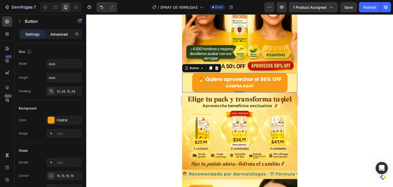
click at [65, 35] on p "Advanced" at bounding box center [58, 34] width 17 height 5
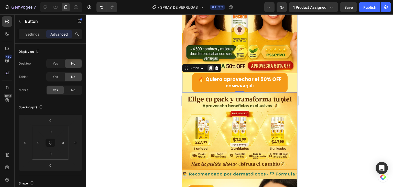
click at [211, 66] on icon at bounding box center [210, 68] width 3 height 4
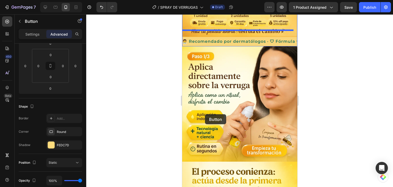
scroll to position [231, 0]
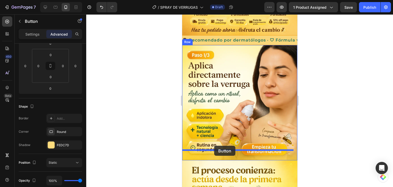
drag, startPoint x: 193, startPoint y: 85, endPoint x: 214, endPoint y: 146, distance: 64.4
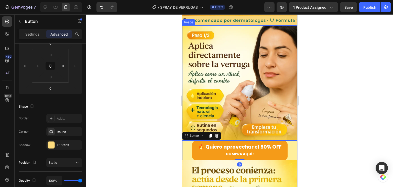
scroll to position [211, 0]
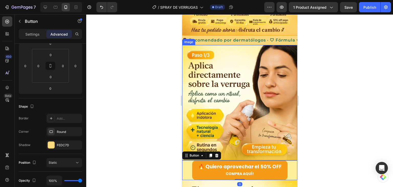
click at [339, 133] on div at bounding box center [239, 100] width 307 height 173
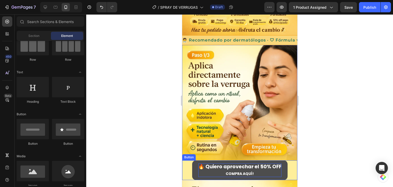
click at [271, 163] on strong "🔥 Quiero aprovechar el 50% OFF" at bounding box center [239, 166] width 83 height 7
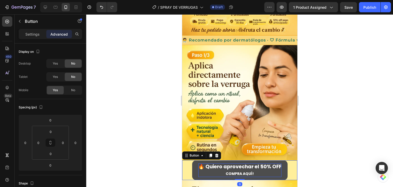
click at [274, 163] on strong "🔥 Quiero aprovechar el 50% OFF" at bounding box center [239, 166] width 83 height 7
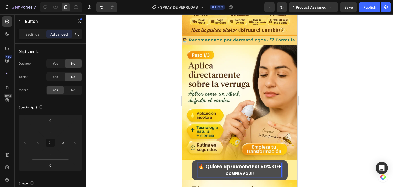
click at [274, 163] on strong "🔥 Quiero aprovechar el 50% OFF" at bounding box center [239, 166] width 83 height 7
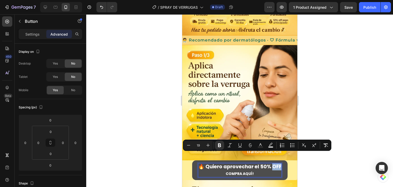
click at [276, 163] on strong "🔥 Quiero aprovechar el 50% OFF" at bounding box center [239, 166] width 83 height 7
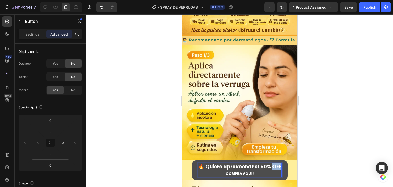
click at [276, 163] on strong "🔥 Quiero aprovechar el 50% OFF" at bounding box center [239, 166] width 83 height 7
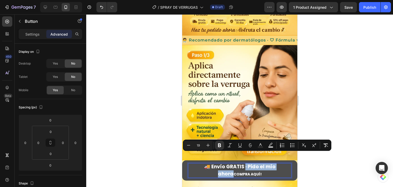
drag, startPoint x: 244, startPoint y: 156, endPoint x: 232, endPoint y: 165, distance: 15.1
click at [232, 165] on p "🚚 Envío GRATIS · Pido el mío ahora COMPRA AQUÍ!" at bounding box center [239, 170] width 103 height 14
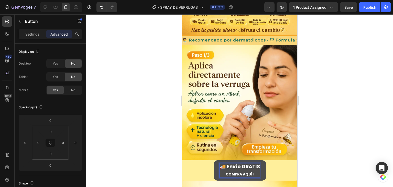
click at [325, 125] on div at bounding box center [239, 100] width 307 height 173
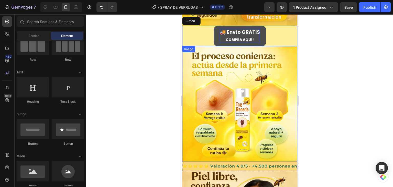
scroll to position [313, 0]
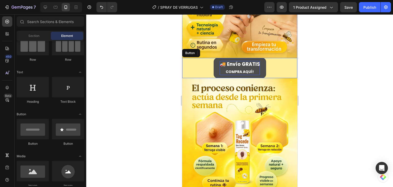
click at [197, 61] on div "🚚 Envío GRATIS ⁠⁠⁠⁠⁠⁠⁠ COMPRA AQUÍ! Button" at bounding box center [239, 68] width 115 height 20
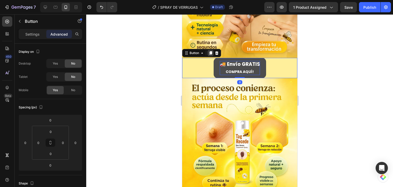
click at [209, 51] on icon at bounding box center [210, 53] width 3 height 4
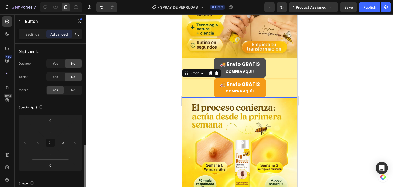
scroll to position [77, 0]
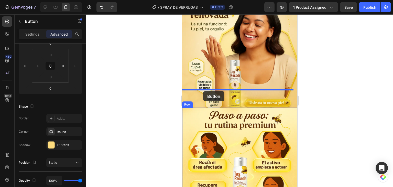
drag, startPoint x: 196, startPoint y: 63, endPoint x: 203, endPoint y: 91, distance: 29.3
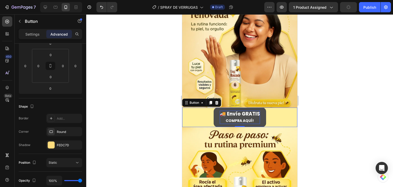
click at [233, 110] on strong "🚚 Envío GRATIS" at bounding box center [240, 113] width 40 height 7
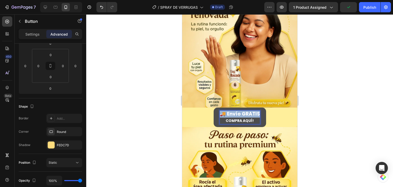
click at [233, 110] on strong "🚚 Envío GRATIS" at bounding box center [240, 113] width 40 height 7
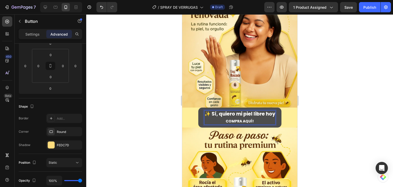
click at [338, 97] on div at bounding box center [239, 100] width 307 height 173
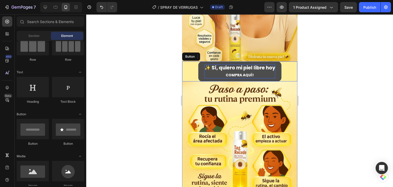
scroll to position [575, 0]
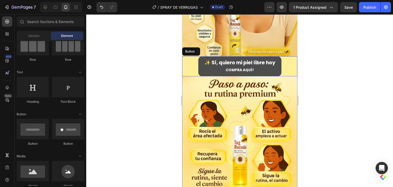
click at [198, 56] on button "✨ Sí, quiero mi piel libre hoy ⁠⁠⁠⁠⁠⁠⁠ COMPRA AQUÍ!" at bounding box center [239, 66] width 83 height 20
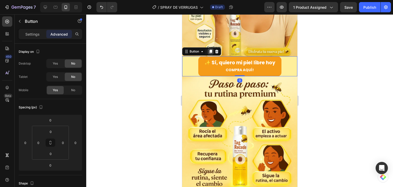
click at [209, 49] on icon at bounding box center [211, 51] width 4 height 4
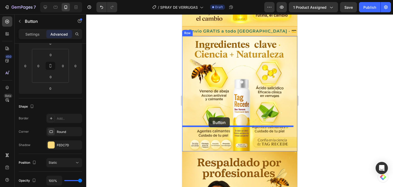
scroll to position [806, 0]
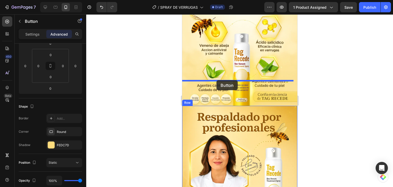
drag, startPoint x: 193, startPoint y: 53, endPoint x: 216, endPoint y: 80, distance: 36.0
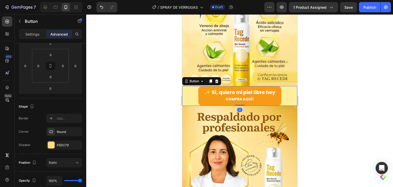
scroll to position [786, 0]
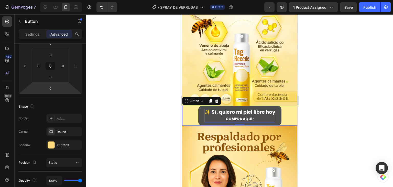
click at [249, 109] on strong "✨ Sí, quiero mi piel libre hoy" at bounding box center [239, 112] width 71 height 7
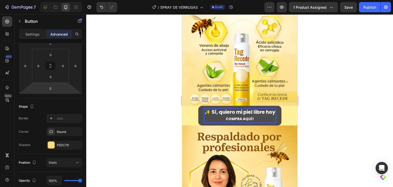
click at [250, 109] on strong "✨ Sí, quiero mi piel libre hoy" at bounding box center [239, 112] width 71 height 7
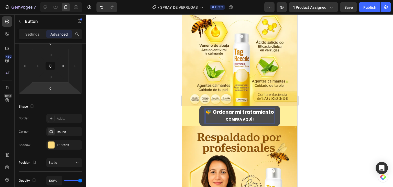
click at [254, 109] on p "🐝 Ordenar mi tratamiento ⁠⁠⁠⁠⁠⁠⁠ COMPRA AQUÍ!" at bounding box center [239, 116] width 69 height 14
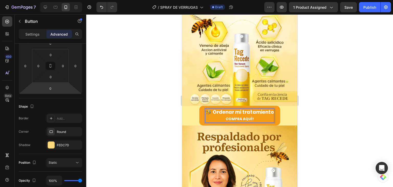
click at [316, 97] on div at bounding box center [239, 100] width 307 height 173
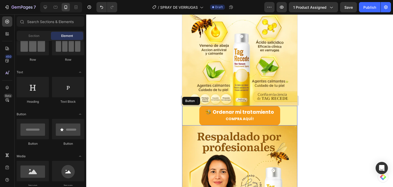
click at [190, 106] on div "🐝 Ordenar mi tratamiento COMPRA AQUÍ! Button" at bounding box center [239, 115] width 115 height 19
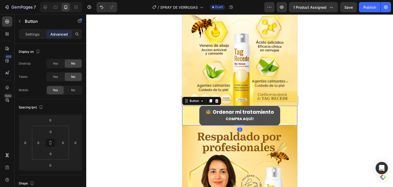
click at [211, 99] on icon at bounding box center [210, 101] width 3 height 4
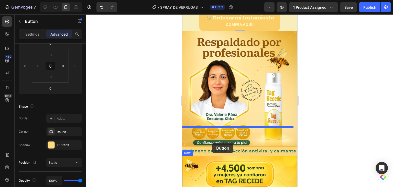
scroll to position [991, 0]
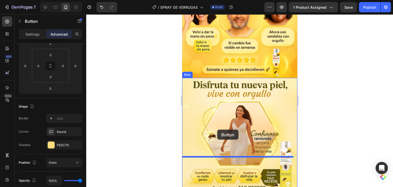
drag, startPoint x: 193, startPoint y: 96, endPoint x: 225, endPoint y: 46, distance: 59.1
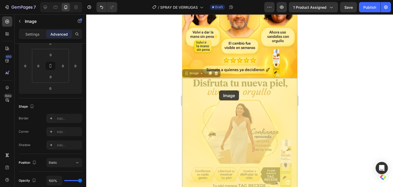
scroll to position [0, 0]
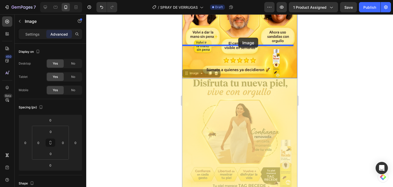
drag, startPoint x: 225, startPoint y: 46, endPoint x: 238, endPoint y: 38, distance: 16.1
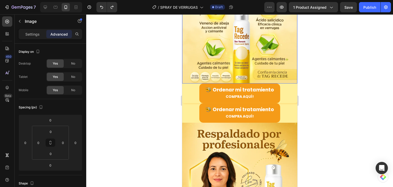
scroll to position [786, 0]
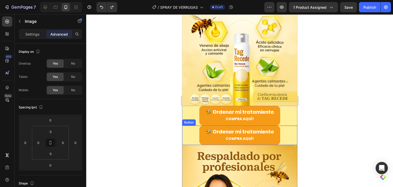
click at [187, 126] on div "🐝 Ordenar mi tratamiento COMPRA AQUÍ! Button" at bounding box center [239, 135] width 115 height 19
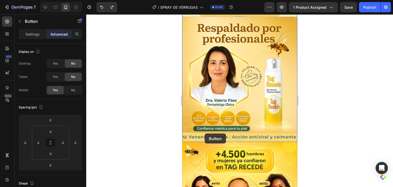
scroll to position [1017, 0]
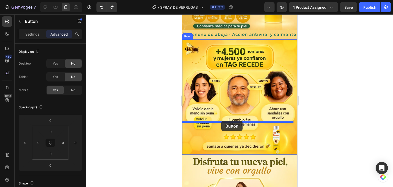
drag, startPoint x: 194, startPoint y: 96, endPoint x: 221, endPoint y: 121, distance: 37.0
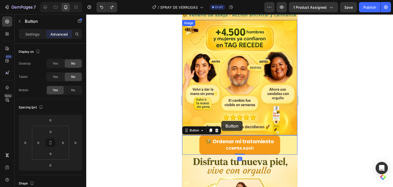
scroll to position [997, 0]
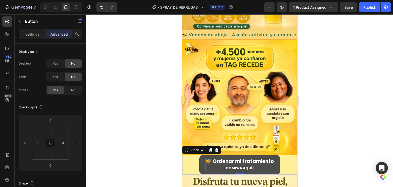
click at [235, 158] on strong "🐝 Ordenar mi tratamiento" at bounding box center [239, 161] width 69 height 7
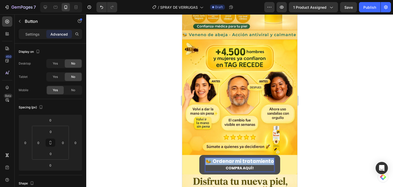
click at [235, 158] on strong "🐝 Ordenar mi tratamiento" at bounding box center [239, 161] width 69 height 7
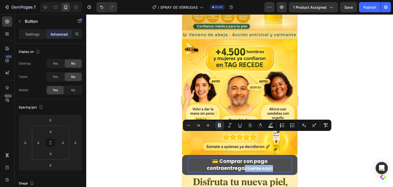
drag, startPoint x: 266, startPoint y: 138, endPoint x: 243, endPoint y: 137, distance: 23.6
click at [243, 158] on p "💳 Comprar con pago contraentrega COMPRA AQUÍ!" at bounding box center [239, 165] width 103 height 14
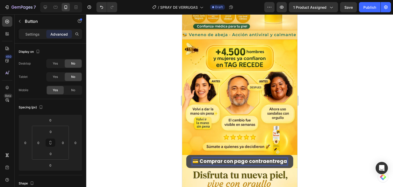
click at [343, 102] on div at bounding box center [239, 100] width 307 height 173
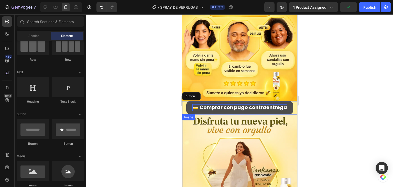
scroll to position [1048, 0]
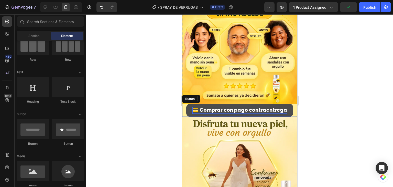
click at [184, 104] on div "💳 Comprar con pago contraentrega Button" at bounding box center [239, 110] width 115 height 13
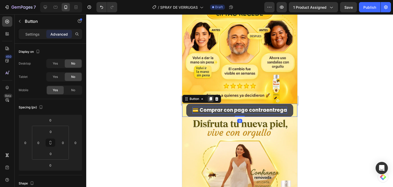
click at [211, 97] on icon at bounding box center [210, 99] width 3 height 4
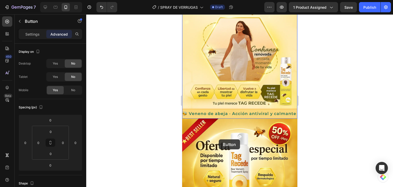
scroll to position [1228, 0]
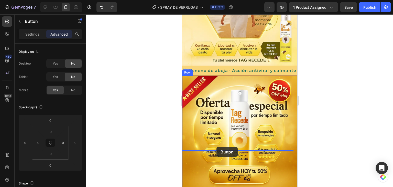
drag, startPoint x: 193, startPoint y: 79, endPoint x: 216, endPoint y: 147, distance: 71.6
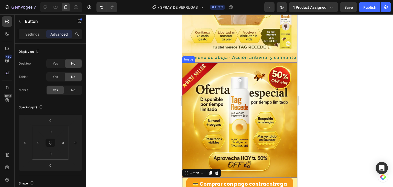
scroll to position [1214, 0]
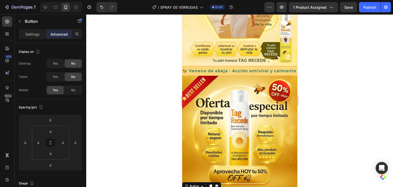
click at [335, 123] on div at bounding box center [239, 100] width 307 height 173
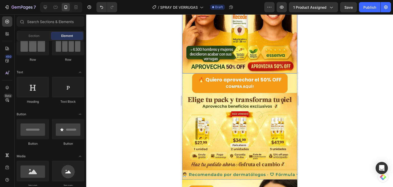
scroll to position [102, 0]
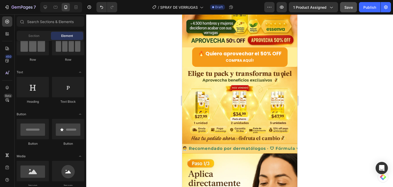
click at [354, 7] on button "Save" at bounding box center [348, 7] width 17 height 10
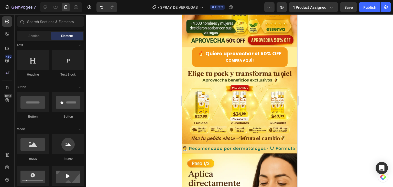
scroll to position [0, 0]
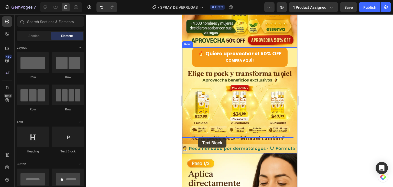
drag, startPoint x: 242, startPoint y: 147, endPoint x: 199, endPoint y: 137, distance: 43.5
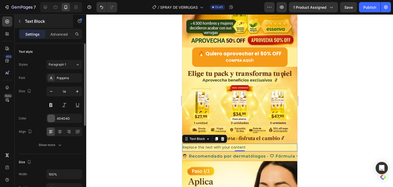
click at [62, 27] on div "Text Block" at bounding box center [44, 21] width 58 height 13
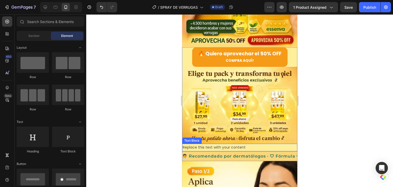
click at [224, 144] on div "Replace this text with your content" at bounding box center [239, 147] width 115 height 7
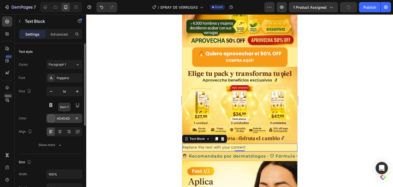
scroll to position [51, 0]
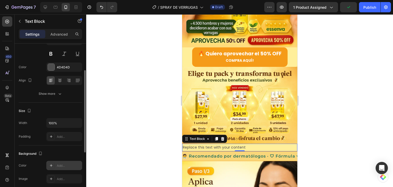
click at [57, 163] on div "Add..." at bounding box center [69, 165] width 24 height 5
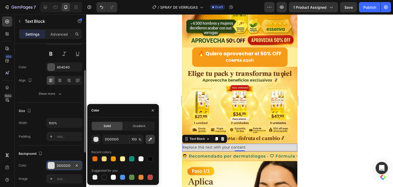
click at [151, 140] on icon "button" at bounding box center [150, 139] width 5 height 5
type input "FCCC5D"
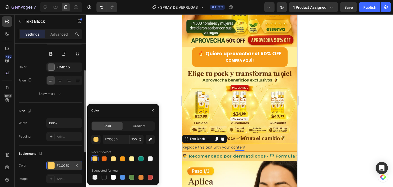
click at [320, 125] on div at bounding box center [239, 100] width 307 height 173
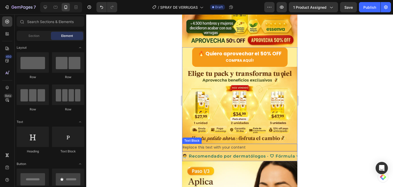
click at [249, 144] on div "Replace this text with your content" at bounding box center [239, 147] width 115 height 7
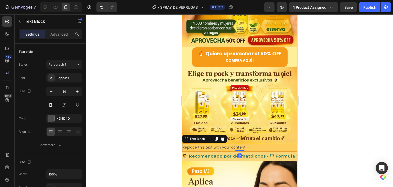
click at [249, 144] on div "Replace this text with your content" at bounding box center [239, 147] width 115 height 7
click at [241, 144] on p "Replace this text with your content" at bounding box center [240, 147] width 114 height 6
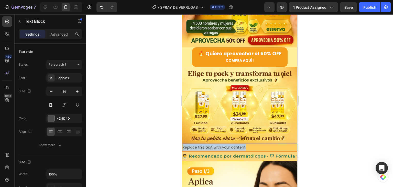
click at [241, 144] on p "Replace this text with your content" at bounding box center [240, 147] width 114 height 6
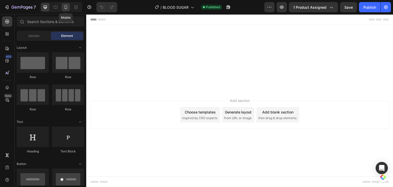
click at [68, 8] on icon at bounding box center [65, 7] width 5 height 5
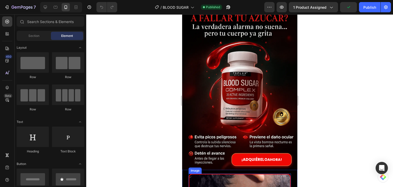
scroll to position [77, 0]
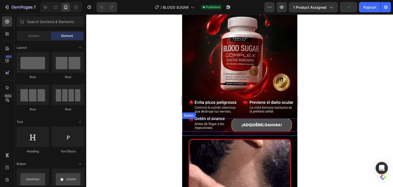
click at [233, 119] on button "¡ ADQUIÉRELO AHORA!" at bounding box center [262, 125] width 60 height 13
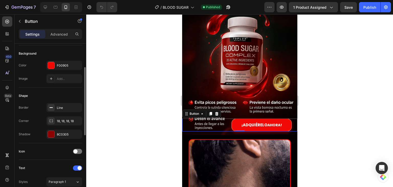
scroll to position [0, 0]
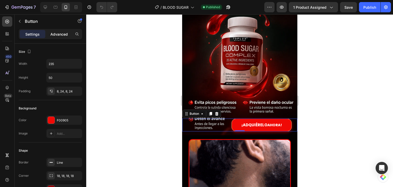
click at [54, 36] on p "Advanced" at bounding box center [58, 34] width 17 height 5
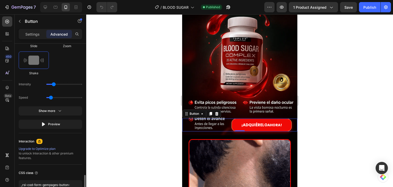
scroll to position [339, 0]
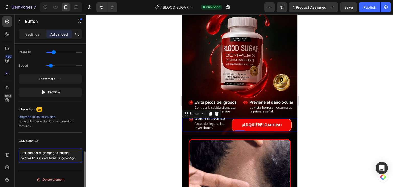
drag, startPoint x: 76, startPoint y: 158, endPoint x: 20, endPoint y: 151, distance: 55.7
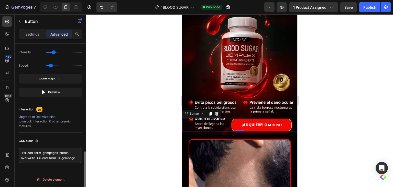
click at [20, 151] on textarea "_rsi-cod-form-gempages-button-overwrite _rsi-cod-form-is-gempage" at bounding box center [51, 155] width 64 height 15
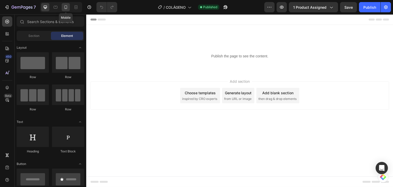
click at [68, 6] on icon at bounding box center [65, 7] width 5 height 5
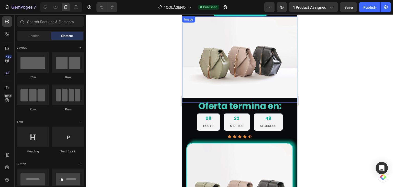
scroll to position [77, 0]
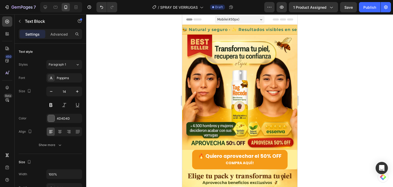
scroll to position [102, 0]
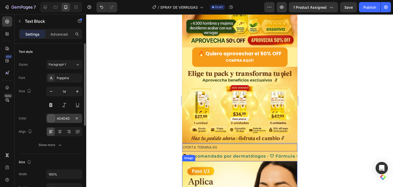
click at [50, 118] on div at bounding box center [51, 118] width 7 height 7
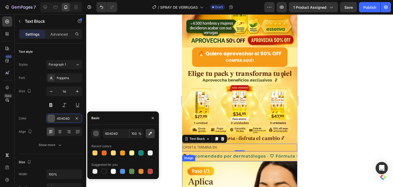
click at [149, 137] on button "button" at bounding box center [150, 133] width 9 height 9
type input "6F3505"
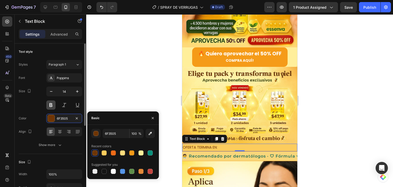
click at [54, 105] on button at bounding box center [50, 104] width 9 height 9
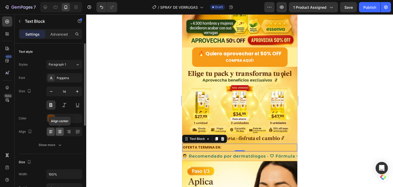
click at [59, 134] on div at bounding box center [60, 132] width 8 height 8
click at [77, 93] on icon "button" at bounding box center [77, 91] width 5 height 5
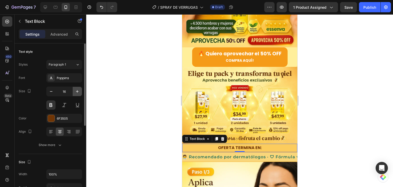
click at [77, 93] on icon "button" at bounding box center [77, 91] width 5 height 5
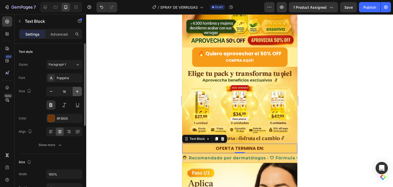
click at [77, 93] on icon "button" at bounding box center [77, 91] width 5 height 5
type input "19"
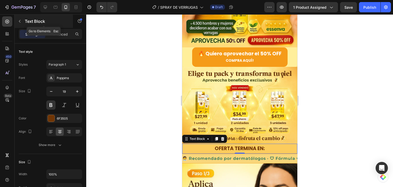
click at [23, 22] on button "button" at bounding box center [20, 21] width 8 height 8
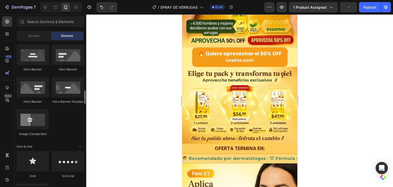
scroll to position [256, 0]
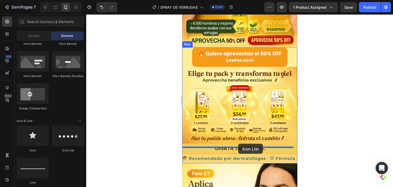
drag, startPoint x: 249, startPoint y: 158, endPoint x: 238, endPoint y: 144, distance: 17.6
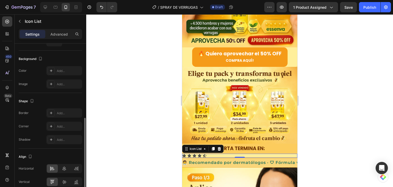
scroll to position [75, 0]
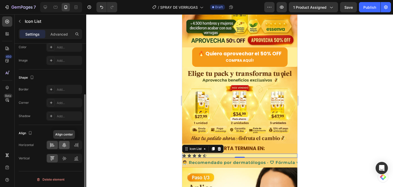
click at [61, 147] on div at bounding box center [64, 145] width 11 height 8
click at [64, 154] on div at bounding box center [64, 158] width 11 height 8
click at [53, 157] on icon at bounding box center [53, 158] width 1 height 3
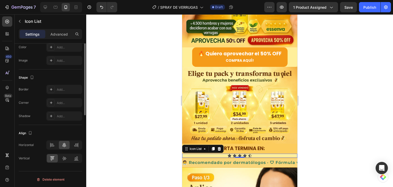
scroll to position [0, 0]
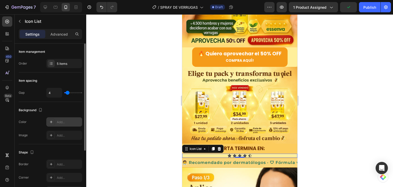
click at [54, 121] on div at bounding box center [51, 121] width 7 height 7
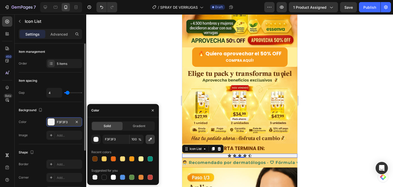
click at [149, 138] on icon "button" at bounding box center [150, 139] width 5 height 5
type input "FCCC5D"
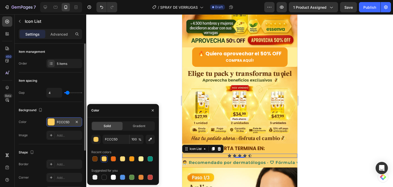
click at [333, 131] on div at bounding box center [239, 100] width 307 height 173
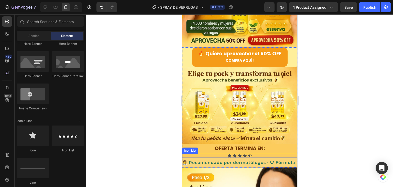
click at [243, 154] on icon at bounding box center [245, 155] width 4 height 3
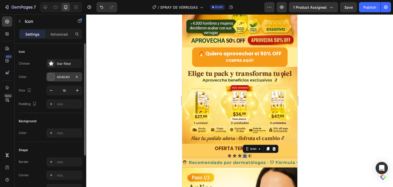
click at [52, 75] on div at bounding box center [51, 77] width 7 height 7
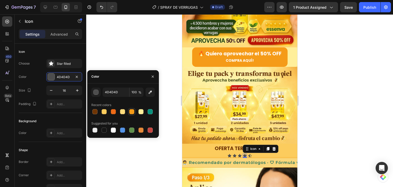
click at [134, 112] on div at bounding box center [131, 111] width 5 height 5
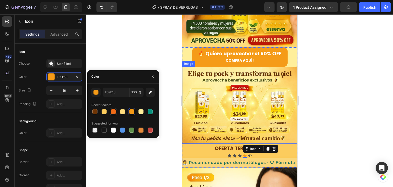
click at [112, 112] on div at bounding box center [113, 111] width 5 height 5
type input "EE6B18"
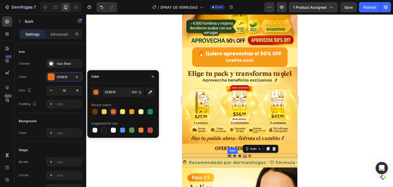
click at [228, 154] on div "Icon" at bounding box center [229, 156] width 4 height 4
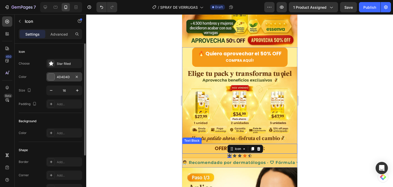
click at [57, 78] on div "4D4D4D" at bounding box center [64, 77] width 15 height 5
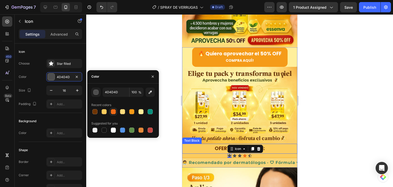
click at [114, 111] on div at bounding box center [113, 111] width 5 height 5
type input "EE6B18"
click at [233, 154] on icon at bounding box center [235, 155] width 4 height 3
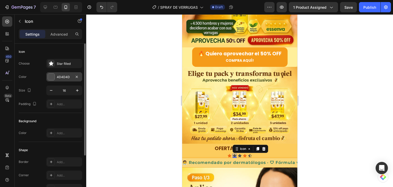
click at [50, 78] on div at bounding box center [51, 77] width 7 height 7
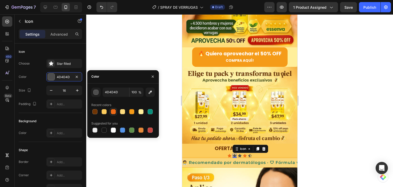
click at [112, 111] on div at bounding box center [113, 111] width 5 height 5
type input "EE6B18"
click at [238, 154] on icon at bounding box center [240, 155] width 4 height 3
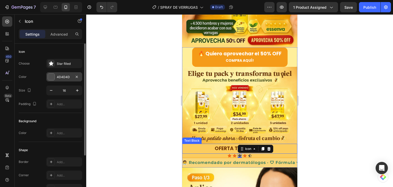
drag, startPoint x: 54, startPoint y: 79, endPoint x: 57, endPoint y: 81, distance: 4.1
click at [54, 78] on div at bounding box center [51, 77] width 7 height 7
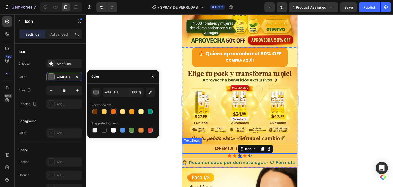
click at [115, 113] on div at bounding box center [113, 111] width 5 height 5
type input "EE6B18"
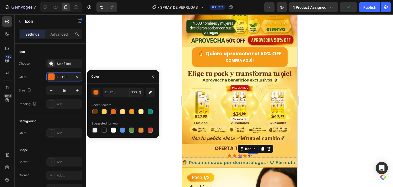
click at [248, 154] on div "Icon" at bounding box center [250, 156] width 4 height 4
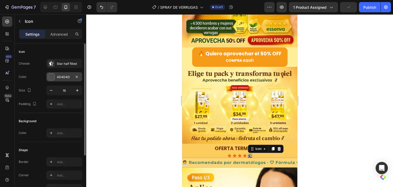
click at [48, 76] on div at bounding box center [51, 77] width 7 height 7
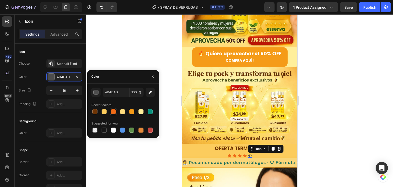
click at [111, 112] on div at bounding box center [113, 111] width 5 height 5
type input "EE6B18"
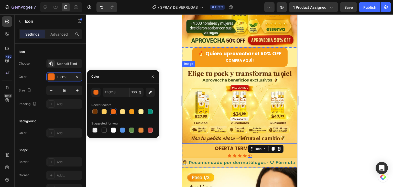
click at [332, 140] on div at bounding box center [239, 100] width 307 height 173
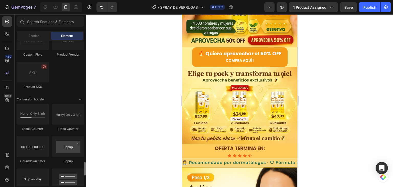
scroll to position [1025, 0]
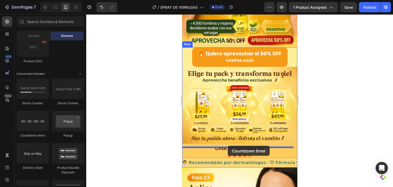
drag, startPoint x: 215, startPoint y: 139, endPoint x: 228, endPoint y: 146, distance: 14.2
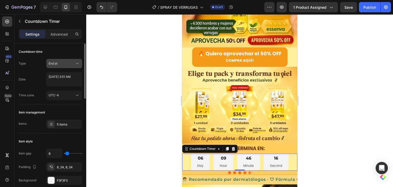
click at [70, 65] on div "End at" at bounding box center [62, 63] width 26 height 5
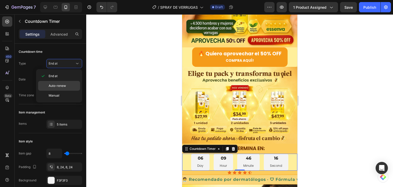
click at [72, 85] on p "Auto-renew" at bounding box center [63, 86] width 29 height 5
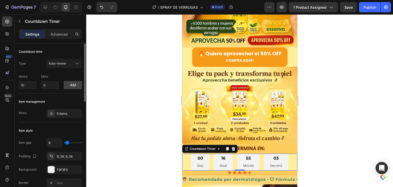
scroll to position [51, 0]
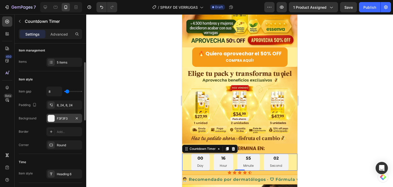
click at [55, 119] on div "F3F3F3" at bounding box center [64, 118] width 36 height 9
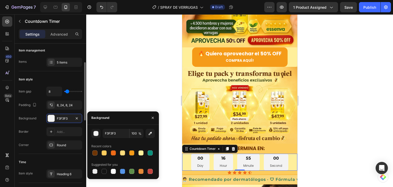
click at [48, 157] on div "Time Item style Heading 6" at bounding box center [51, 168] width 64 height 29
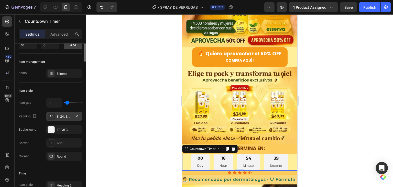
scroll to position [0, 0]
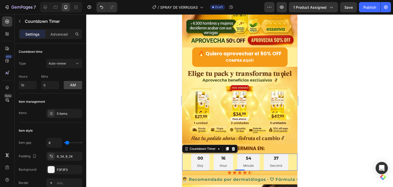
click at [186, 158] on div "00 Day 16 Hour 54 Minute 37 Second" at bounding box center [239, 162] width 115 height 17
click at [196, 156] on div "00 Day" at bounding box center [200, 162] width 18 height 17
click at [58, 61] on span "Auto-renew" at bounding box center [57, 63] width 17 height 4
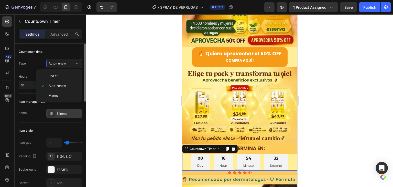
click at [50, 112] on icon at bounding box center [51, 113] width 4 height 4
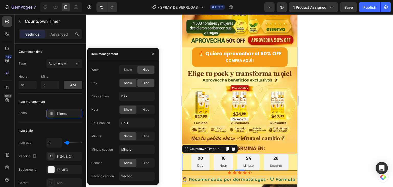
click at [147, 84] on span "Hide" at bounding box center [146, 83] width 7 height 5
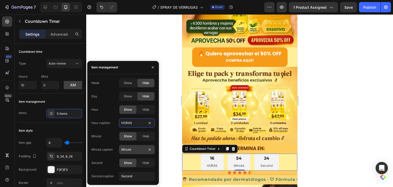
type input "HORAS"
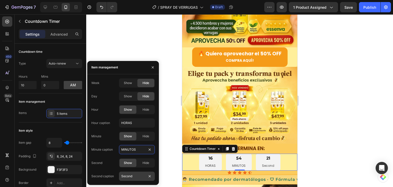
type input "MINUTOS"
type input "SEGUNDOS"
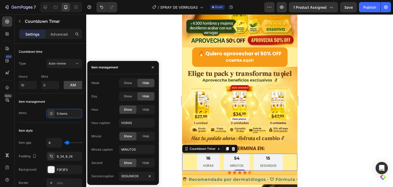
click at [352, 135] on div at bounding box center [239, 100] width 307 height 173
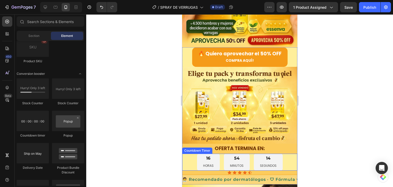
click at [188, 154] on div "16 HORAS 54 MINUTOS 14 SEGUNDOS" at bounding box center [239, 162] width 115 height 17
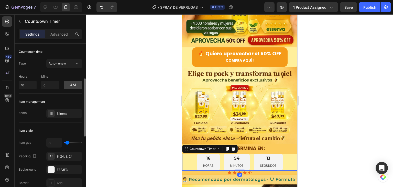
scroll to position [26, 0]
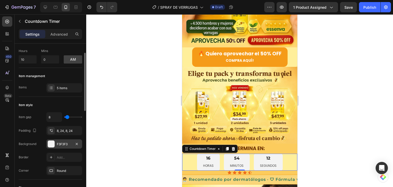
click at [50, 145] on div at bounding box center [51, 144] width 7 height 7
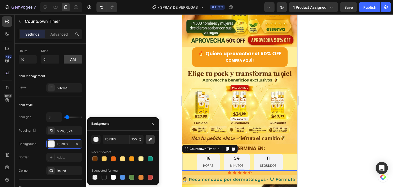
click at [151, 138] on icon "button" at bounding box center [150, 139] width 5 height 5
type input "FCCC5D"
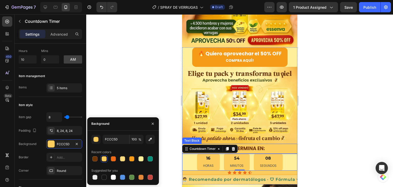
type input "F3F3F3"
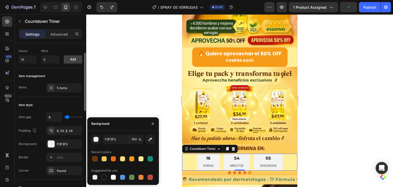
click at [46, 106] on div "Item style" at bounding box center [51, 105] width 64 height 8
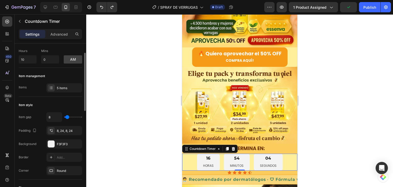
click at [51, 89] on icon at bounding box center [51, 88] width 4 height 4
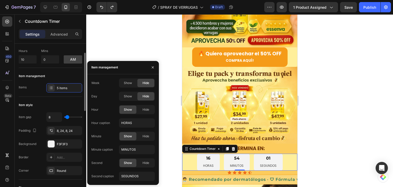
click at [51, 101] on div "Item style" at bounding box center [51, 105] width 64 height 8
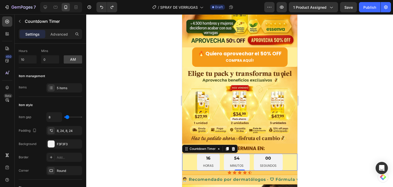
click at [187, 158] on div "16 HORAS 54 MINUTOS 00 SEGUNDOS" at bounding box center [239, 162] width 115 height 17
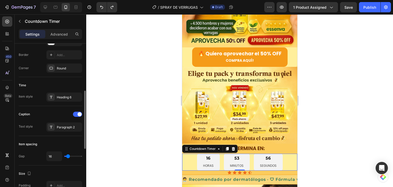
scroll to position [179, 0]
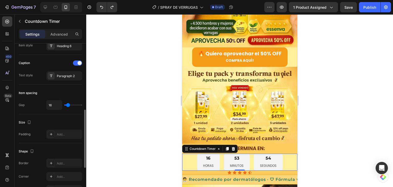
type input "2"
type input "15"
type input "31"
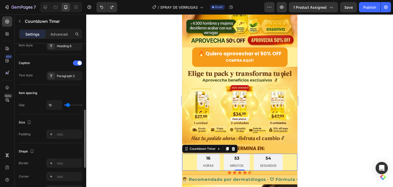
type input "31"
type input "41"
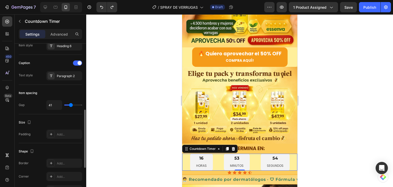
type input "43"
type input "41"
type input "36"
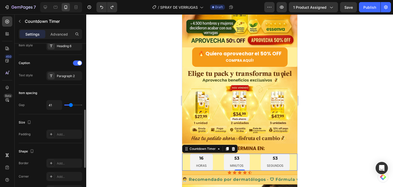
type input "36"
type input "34"
type input "31"
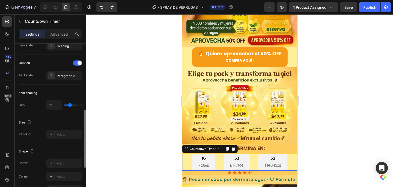
type input "29"
type input "25"
type input "22"
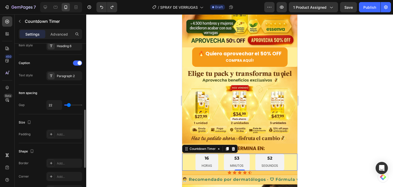
drag, startPoint x: 66, startPoint y: 105, endPoint x: 69, endPoint y: 107, distance: 3.1
type input "22"
click at [69, 106] on input "range" at bounding box center [73, 105] width 18 height 1
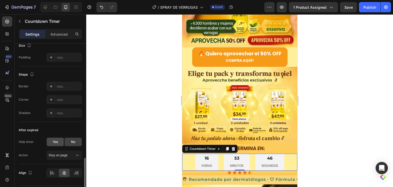
scroll to position [271, 0]
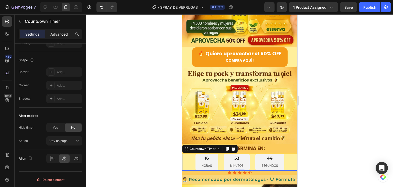
click at [59, 32] on p "Advanced" at bounding box center [58, 34] width 17 height 5
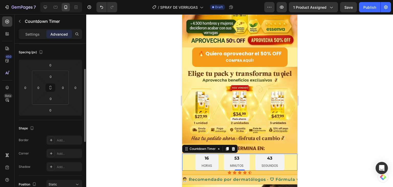
scroll to position [0, 0]
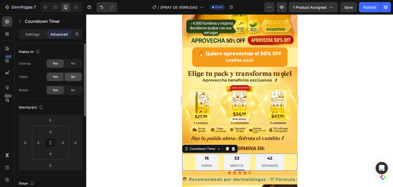
click at [71, 67] on div "No" at bounding box center [73, 63] width 17 height 8
click at [70, 77] on div "No" at bounding box center [73, 77] width 17 height 8
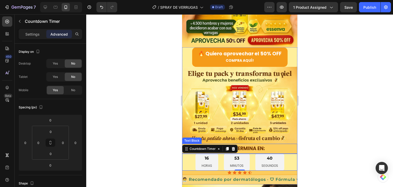
click at [258, 144] on p "OFERTA TERMINA EN:" at bounding box center [240, 148] width 114 height 9
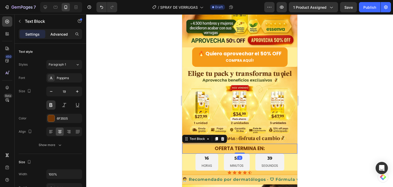
click at [59, 35] on p "Advanced" at bounding box center [58, 34] width 17 height 5
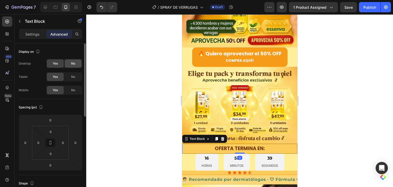
click at [71, 63] on div "No" at bounding box center [73, 63] width 17 height 8
click at [72, 75] on span "No" at bounding box center [73, 77] width 4 height 5
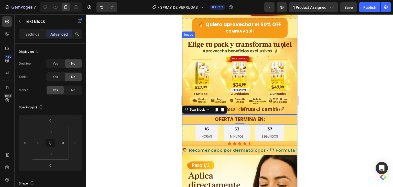
scroll to position [154, 0]
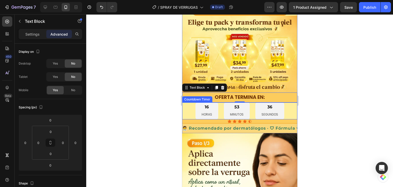
click at [187, 103] on div "16 HORAS 53 MINUTOS 36 SEGUNDOS" at bounding box center [239, 110] width 115 height 17
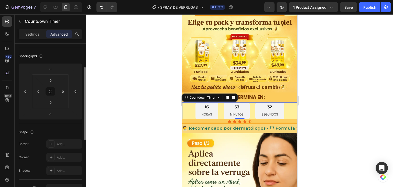
scroll to position [0, 0]
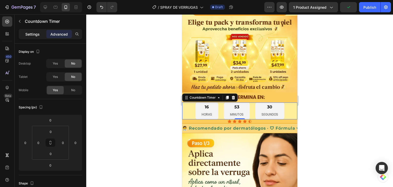
click at [34, 30] on div "Settings" at bounding box center [33, 34] width 26 height 8
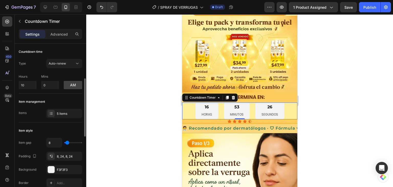
scroll to position [26, 0]
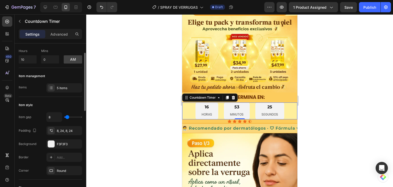
click at [66, 130] on div "8, 24, 8, 24" at bounding box center [69, 131] width 24 height 5
click at [61, 158] on div "Add..." at bounding box center [69, 157] width 24 height 5
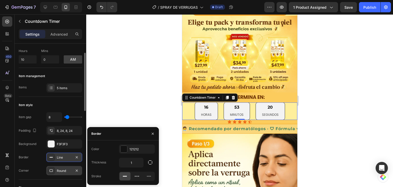
click at [66, 171] on div "Round" at bounding box center [64, 171] width 15 height 5
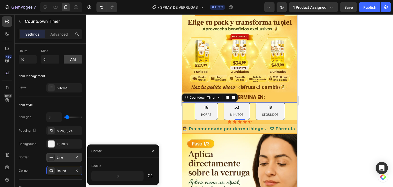
click at [116, 113] on div at bounding box center [239, 100] width 307 height 173
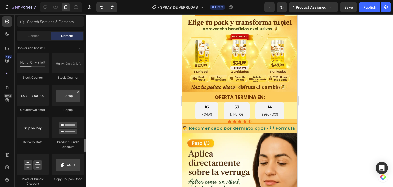
scroll to position [1025, 0]
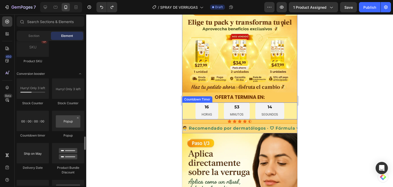
click at [196, 103] on div "16 HORAS" at bounding box center [206, 110] width 23 height 17
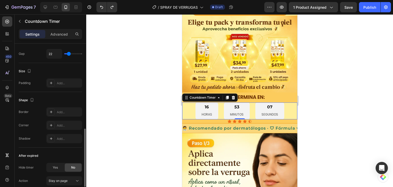
scroll to position [271, 0]
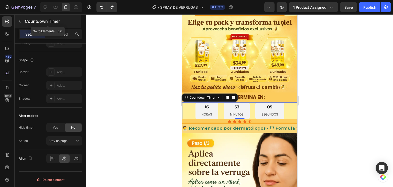
click at [16, 22] on button "button" at bounding box center [20, 21] width 8 height 8
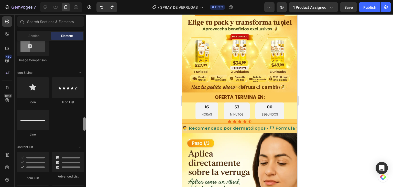
scroll to position [0, 0]
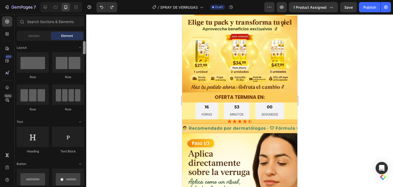
drag, startPoint x: 84, startPoint y: 142, endPoint x: 94, endPoint y: 29, distance: 113.7
click at [94, 0] on div "7 Version history / SPRAY DE VERRUGAS Draft Preview 1 product assigned Save Pub…" at bounding box center [196, 0] width 393 height 0
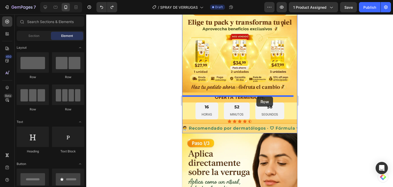
drag, startPoint x: 221, startPoint y: 85, endPoint x: 256, endPoint y: 97, distance: 36.9
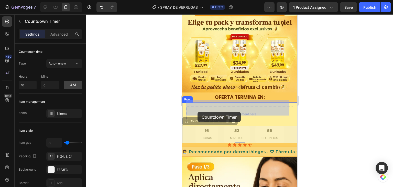
drag, startPoint x: 187, startPoint y: 129, endPoint x: 200, endPoint y: 119, distance: 16.9
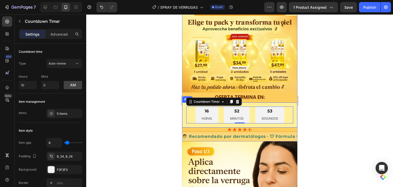
click at [184, 102] on div "16 HORAS 52 MINUTOS 53 SEGUNDOS Countdown Timer 0 Row" at bounding box center [239, 114] width 115 height 25
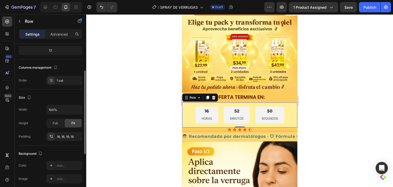
scroll to position [141, 0]
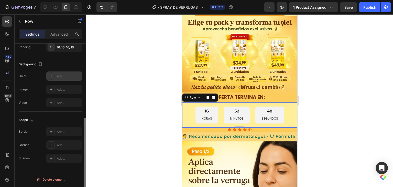
click at [59, 76] on div "Add..." at bounding box center [69, 76] width 24 height 5
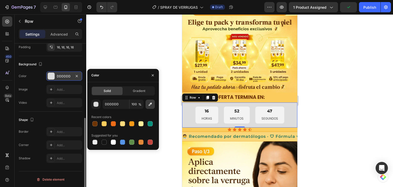
click at [148, 104] on icon "button" at bounding box center [150, 104] width 5 height 5
type input "FCCC5D"
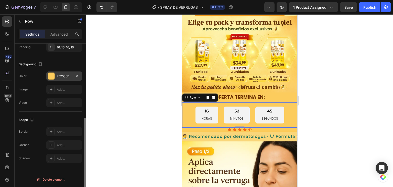
click at [333, 103] on div at bounding box center [239, 100] width 307 height 173
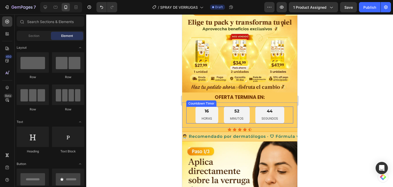
click at [195, 107] on div "16 HORAS" at bounding box center [206, 115] width 23 height 17
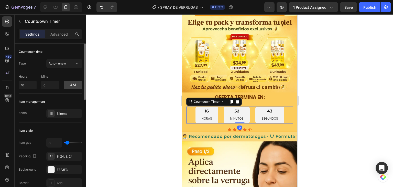
scroll to position [51, 0]
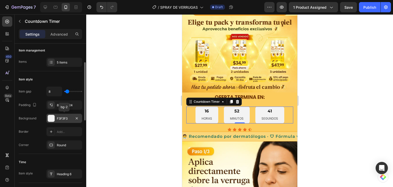
click at [51, 116] on div at bounding box center [51, 118] width 7 height 7
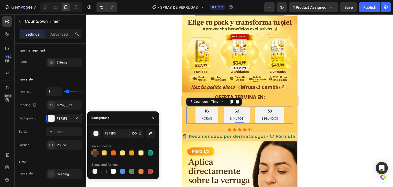
click at [95, 154] on div at bounding box center [94, 152] width 5 height 5
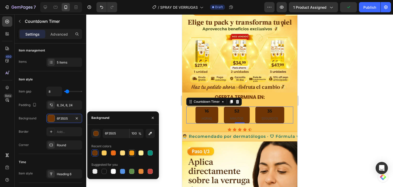
click at [130, 153] on div at bounding box center [131, 152] width 5 height 5
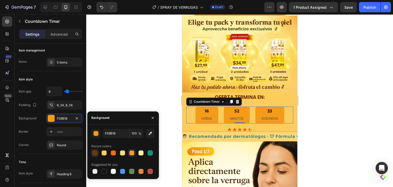
click at [98, 153] on div at bounding box center [95, 153] width 6 height 6
type input "6F3505"
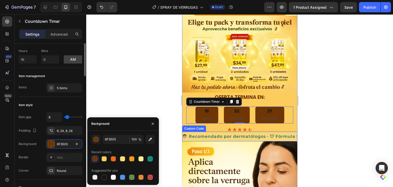
scroll to position [0, 0]
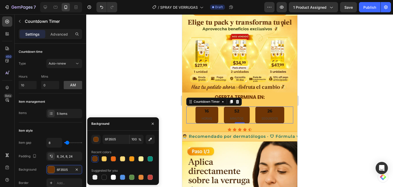
click at [206, 109] on div "16" at bounding box center [207, 111] width 11 height 5
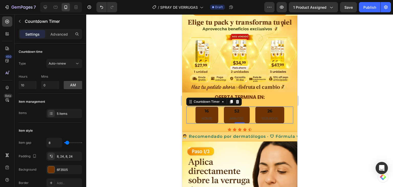
click at [206, 109] on div "16" at bounding box center [207, 111] width 11 height 5
click at [54, 114] on div at bounding box center [51, 113] width 7 height 7
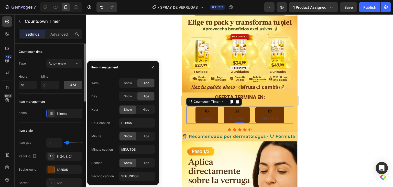
click at [33, 113] on div "Items 5 items" at bounding box center [51, 113] width 64 height 9
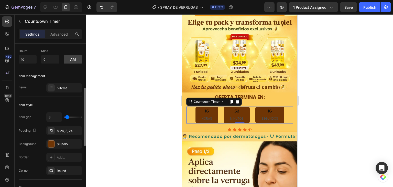
scroll to position [77, 0]
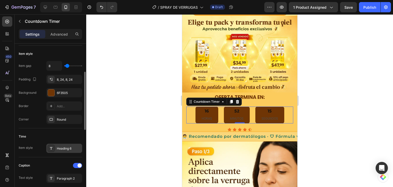
click at [62, 147] on div "Heading 6" at bounding box center [69, 148] width 24 height 5
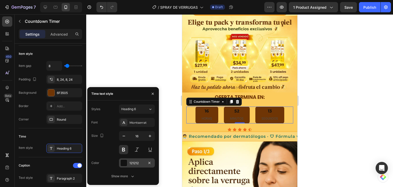
click at [122, 161] on div at bounding box center [124, 163] width 7 height 7
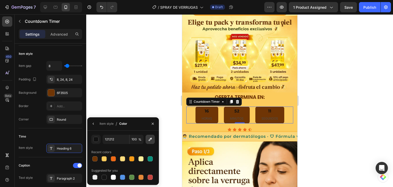
click at [147, 140] on button "button" at bounding box center [150, 139] width 9 height 9
type input "FFFFFF"
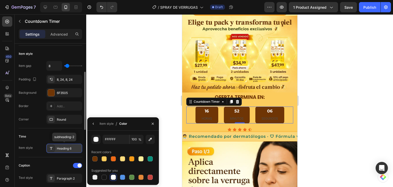
click at [64, 147] on div "Heading 6" at bounding box center [69, 148] width 24 height 5
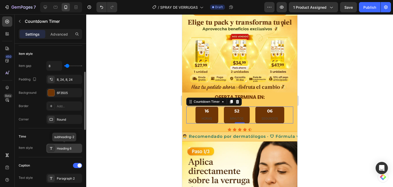
click at [64, 147] on div "Heading 6" at bounding box center [69, 148] width 24 height 5
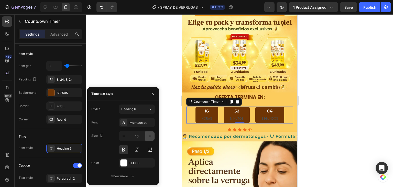
click at [149, 137] on icon "button" at bounding box center [150, 135] width 5 height 5
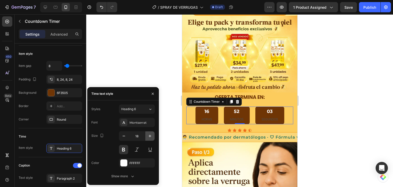
click at [149, 137] on icon "button" at bounding box center [150, 135] width 5 height 5
type input "19"
click at [127, 175] on div "Show more" at bounding box center [123, 176] width 24 height 5
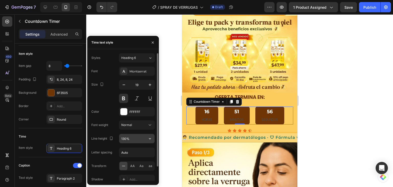
scroll to position [16, 0]
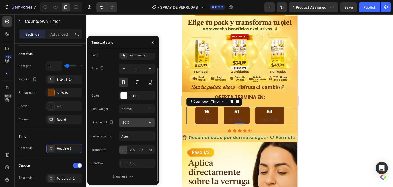
click at [126, 121] on input "130%" at bounding box center [136, 122] width 35 height 9
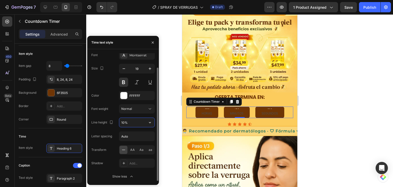
type input "100%"
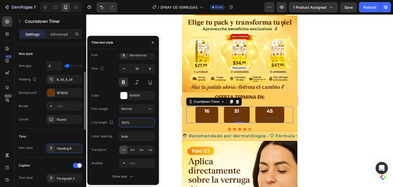
click at [68, 135] on div "Time" at bounding box center [51, 136] width 64 height 8
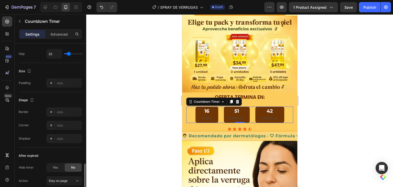
scroll to position [271, 0]
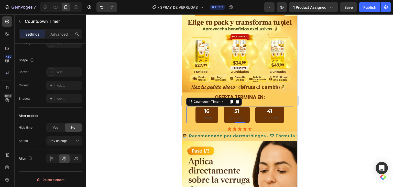
click at [205, 116] on p "HORAS" at bounding box center [207, 119] width 11 height 6
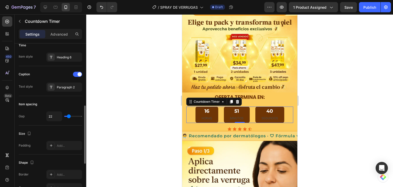
scroll to position [117, 0]
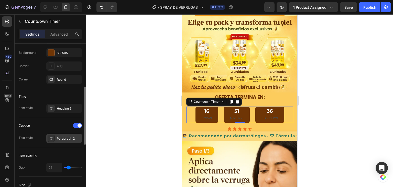
click at [63, 137] on div "Paragraph 2" at bounding box center [69, 138] width 24 height 5
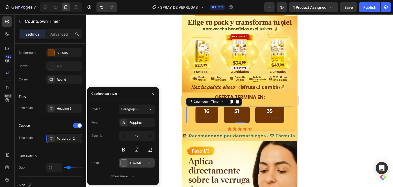
click at [124, 162] on div at bounding box center [124, 163] width 7 height 7
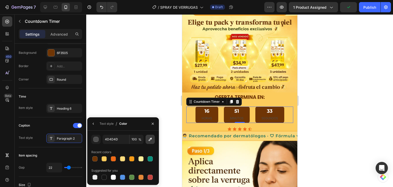
click at [148, 141] on icon "button" at bounding box center [150, 139] width 5 height 5
type input "FFFFFF"
click at [321, 115] on div at bounding box center [239, 100] width 307 height 173
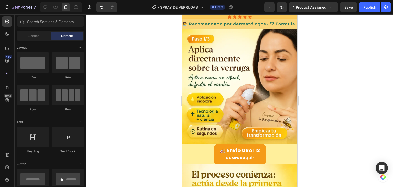
scroll to position [307, 0]
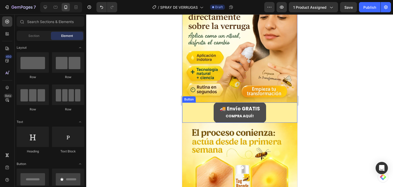
click at [262, 107] on button "🚚 Envío GRATIS ⁠⁠⁠⁠⁠⁠⁠ COMPRA AQUÍ!" at bounding box center [240, 112] width 53 height 20
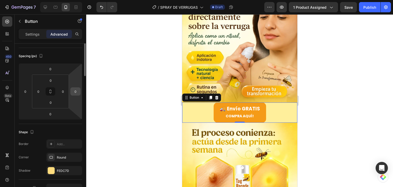
scroll to position [0, 0]
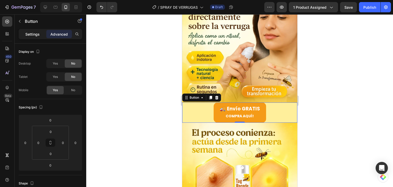
click at [27, 36] on p "Settings" at bounding box center [32, 34] width 14 height 5
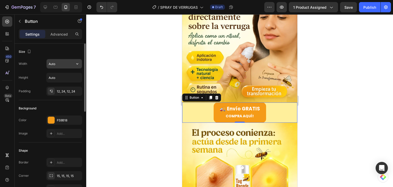
click at [60, 68] on div "Auto" at bounding box center [64, 64] width 36 height 10
click at [61, 64] on input "Auto" at bounding box center [64, 63] width 35 height 9
click at [79, 77] on icon "button" at bounding box center [77, 77] width 5 height 5
click at [78, 63] on icon "button" at bounding box center [77, 63] width 5 height 5
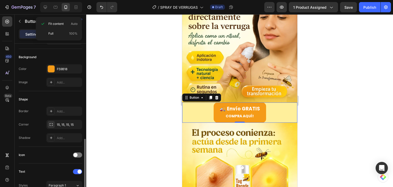
scroll to position [102, 0]
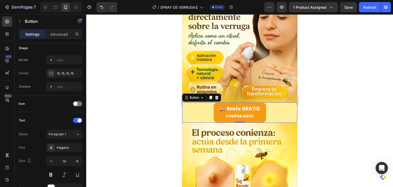
click at [146, 105] on div at bounding box center [239, 100] width 307 height 173
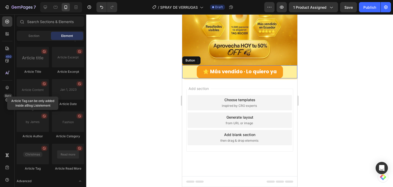
scroll to position [1407, 0]
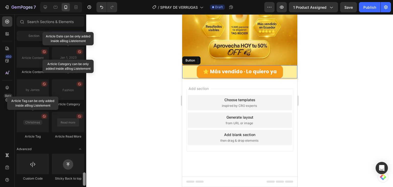
drag, startPoint x: 85, startPoint y: 60, endPoint x: 82, endPoint y: 194, distance: 134.0
click at [82, 0] on html "7 Version history / SPRAY DE VERRUGAS Draft Preview 1 product assigned Save Pub…" at bounding box center [196, 0] width 393 height 0
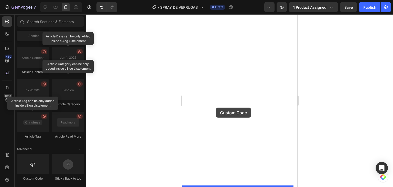
drag, startPoint x: 217, startPoint y: 180, endPoint x: 216, endPoint y: 108, distance: 72.8
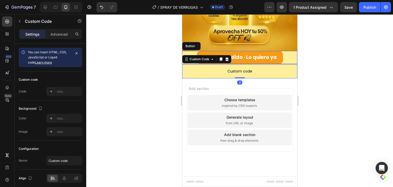
click at [210, 74] on span "Custom code" at bounding box center [239, 71] width 115 height 6
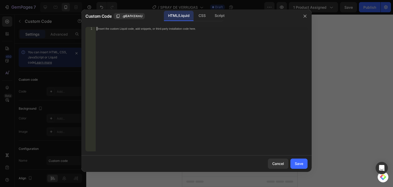
click at [126, 30] on div "Insert the custom Liquid code, add snippets, or third-party installation code h…" at bounding box center [191, 28] width 187 height 3
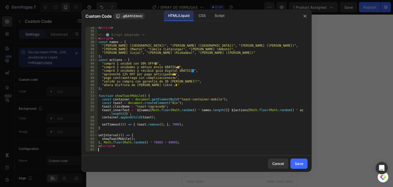
scroll to position [123, 0]
click at [297, 167] on button "Save" at bounding box center [299, 164] width 17 height 10
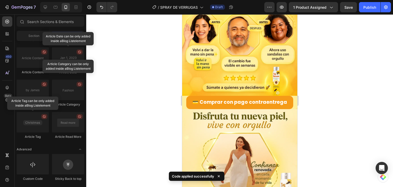
scroll to position [688, 0]
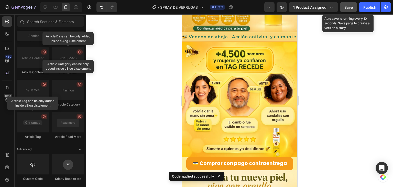
click at [346, 8] on span "Save" at bounding box center [349, 7] width 8 height 4
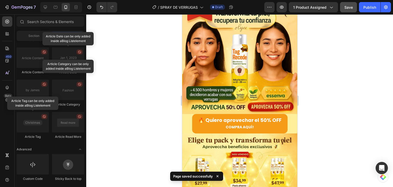
scroll to position [0, 0]
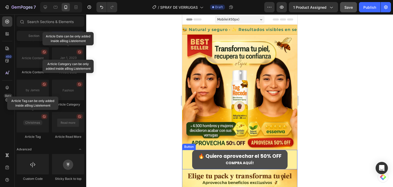
click at [193, 156] on button "🔥 Quiero aprovechar el 50% OFF COMPRA AQUÍ!" at bounding box center [240, 159] width 96 height 19
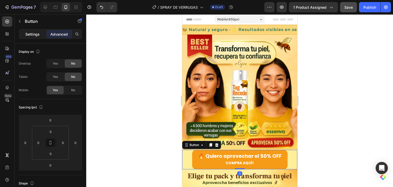
click at [36, 35] on p "Settings" at bounding box center [32, 34] width 14 height 5
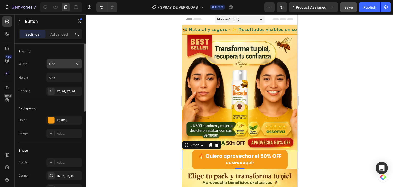
click at [57, 66] on input "Auto" at bounding box center [64, 63] width 35 height 9
click at [77, 63] on icon "button" at bounding box center [77, 63] width 5 height 5
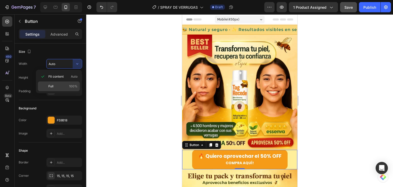
click at [67, 87] on p "Full 100%" at bounding box center [62, 86] width 29 height 5
type input "100%"
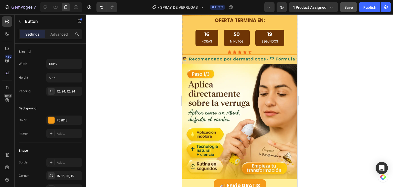
scroll to position [282, 0]
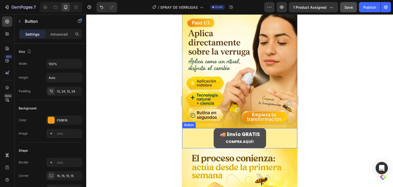
click at [214, 130] on button "🚚 Envío GRATIS ⁠⁠⁠⁠⁠⁠⁠ COMPRA AQUÍ!" at bounding box center [240, 138] width 53 height 20
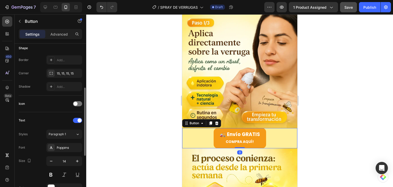
scroll to position [0, 0]
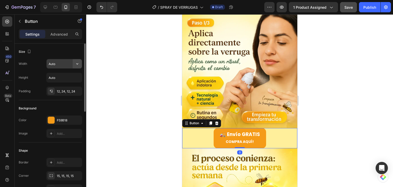
click at [76, 63] on icon "button" at bounding box center [77, 63] width 5 height 5
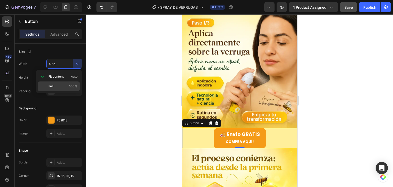
click at [66, 82] on div "Full 100%" at bounding box center [59, 86] width 42 height 10
type input "100%"
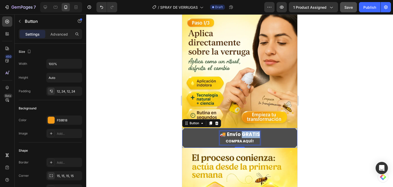
click at [244, 131] on strong "🚚 Envío GRATIS" at bounding box center [240, 134] width 40 height 7
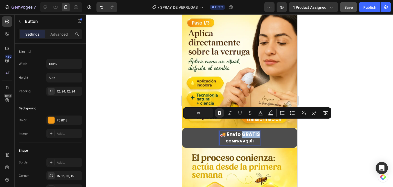
click at [247, 131] on strong "🚚 Envío GRATIS" at bounding box center [240, 134] width 40 height 7
click at [254, 131] on p "🚚 Envío GRATIS COMPRA AQUÍ!" at bounding box center [240, 137] width 40 height 13
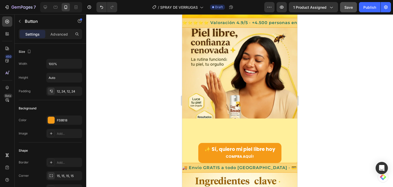
scroll to position [564, 0]
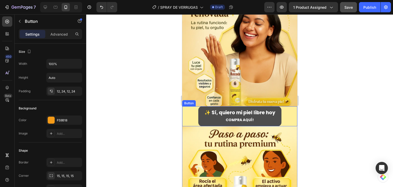
click at [199, 106] on button "✨ Sí, quiero mi piel libre hoy ⁠⁠⁠⁠⁠⁠⁠ COMPRA AQUÍ!" at bounding box center [239, 116] width 83 height 20
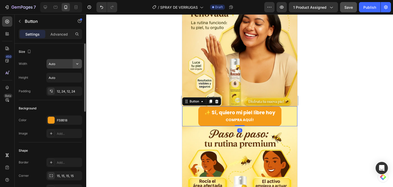
click at [77, 64] on icon "button" at bounding box center [77, 63] width 2 height 1
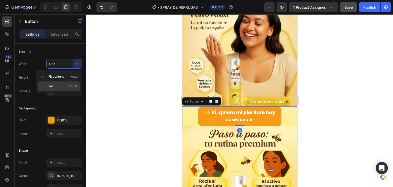
click at [73, 88] on span "100%" at bounding box center [73, 86] width 8 height 5
type input "100%"
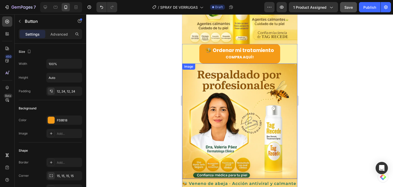
scroll to position [820, 0]
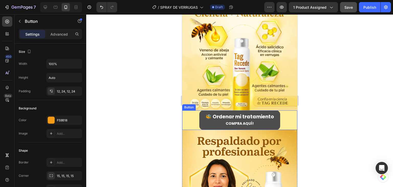
click at [200, 110] on button "🐝 Ordenar mi tratamiento COMPRA AQUÍ!" at bounding box center [239, 119] width 81 height 19
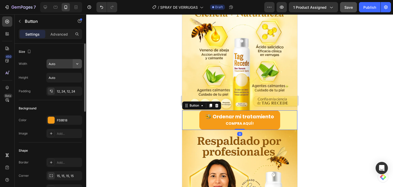
click at [78, 65] on icon "button" at bounding box center [77, 63] width 5 height 5
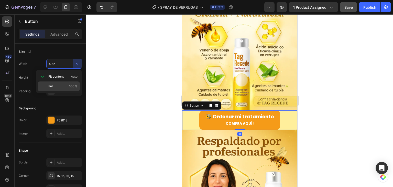
click at [68, 83] on div "Full 100%" at bounding box center [59, 86] width 42 height 10
type input "100%"
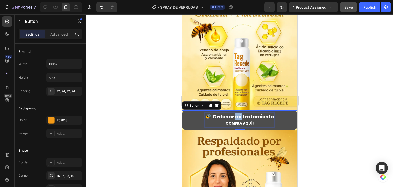
click at [234, 113] on strong "🐝 Ordenar mi tratamiento" at bounding box center [239, 116] width 69 height 7
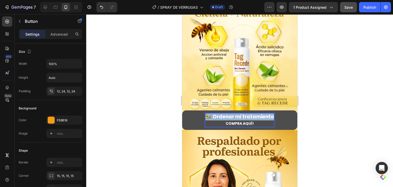
click at [234, 113] on strong "🐝 Ordenar mi tratamiento" at bounding box center [239, 116] width 69 height 7
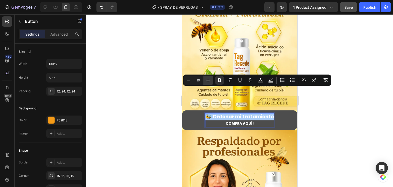
click at [209, 81] on icon "Editor contextual toolbar" at bounding box center [208, 80] width 5 height 5
type input "23"
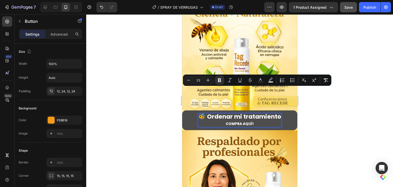
click at [319, 108] on div at bounding box center [239, 100] width 307 height 173
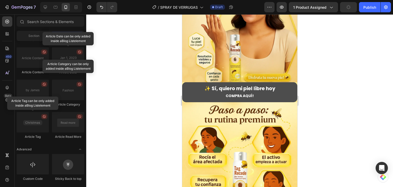
scroll to position [564, 0]
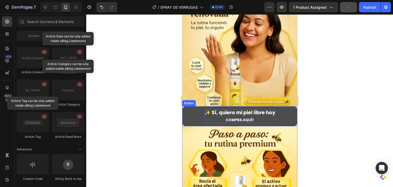
click at [256, 109] on strong "✨ Sí, quiero mi piel libre hoy" at bounding box center [239, 112] width 71 height 7
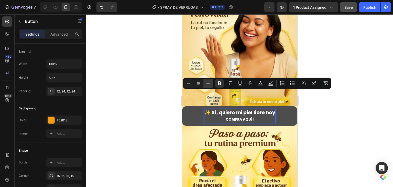
click at [207, 85] on icon "Editor contextual toolbar" at bounding box center [208, 83] width 5 height 5
type input "23"
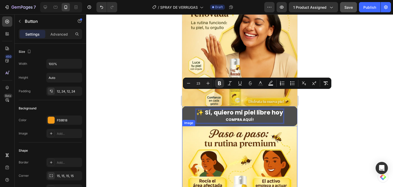
click at [313, 128] on div at bounding box center [239, 100] width 307 height 173
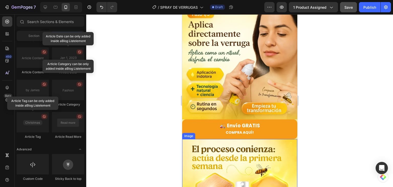
scroll to position [282, 0]
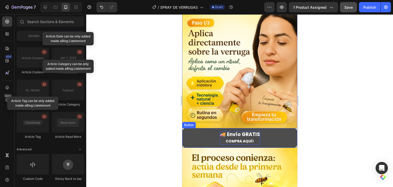
click at [247, 131] on strong "🚚 Envío GRATIS" at bounding box center [240, 134] width 40 height 7
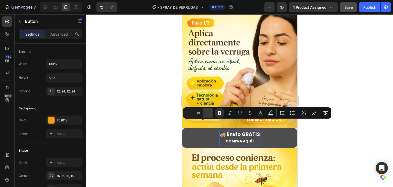
click at [211, 112] on button "Plus" at bounding box center [208, 112] width 9 height 9
type input "23"
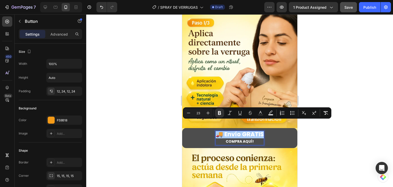
click at [313, 137] on div at bounding box center [239, 100] width 307 height 173
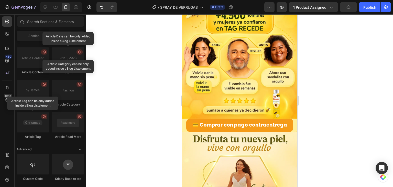
scroll to position [1102, 0]
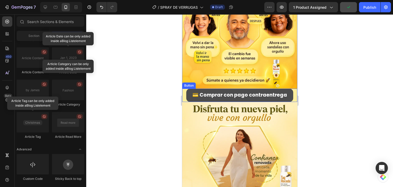
click at [188, 89] on button "💳 Comprar con pago contraentrega" at bounding box center [239, 95] width 107 height 13
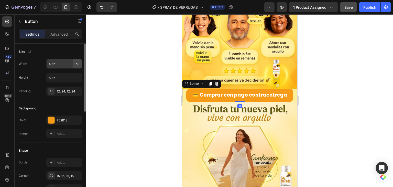
click at [77, 63] on icon "button" at bounding box center [77, 63] width 5 height 5
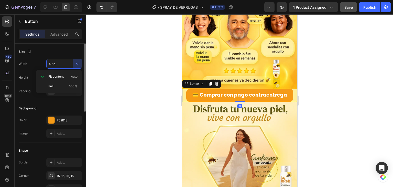
click at [74, 82] on div "Full 100%" at bounding box center [59, 86] width 42 height 10
type input "100%"
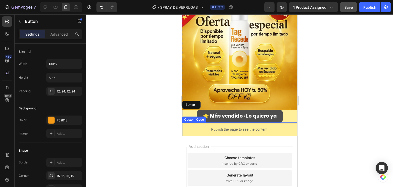
scroll to position [1325, 0]
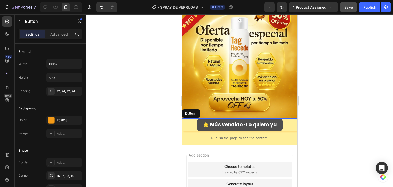
click at [197, 118] on button "⭐ Más vendido · Lo quiero ya" at bounding box center [240, 124] width 86 height 13
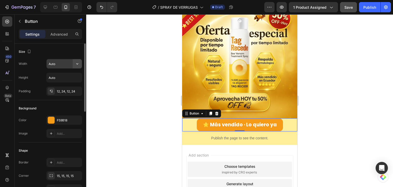
click at [77, 65] on icon "button" at bounding box center [77, 63] width 5 height 5
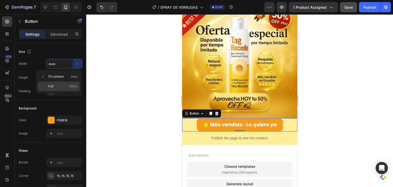
click at [74, 86] on span "100%" at bounding box center [73, 86] width 8 height 5
type input "100%"
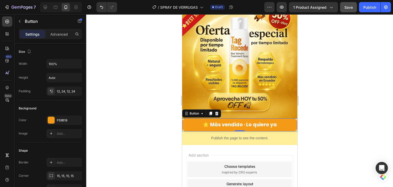
click at [340, 5] on div "Preview 1 product assigned Save Publish" at bounding box center [328, 7] width 127 height 10
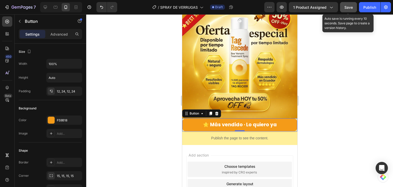
click at [344, 9] on button "Save" at bounding box center [348, 7] width 17 height 10
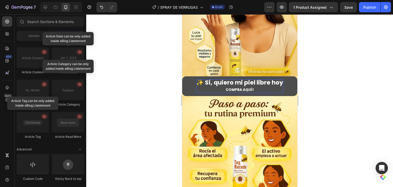
scroll to position [0, 0]
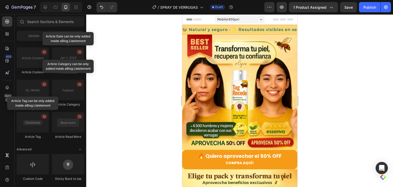
drag, startPoint x: 295, startPoint y: 163, endPoint x: 511, endPoint y: 24, distance: 256.4
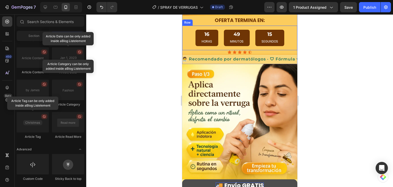
scroll to position [179, 0]
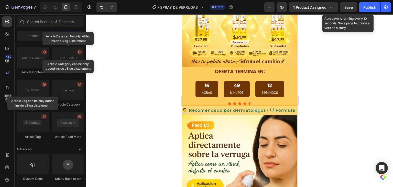
click at [351, 9] on div "Save" at bounding box center [349, 7] width 8 height 5
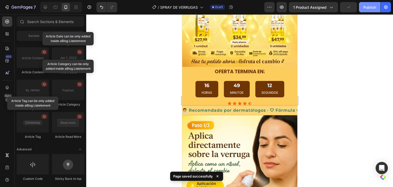
click at [367, 11] on button "Publish" at bounding box center [370, 7] width 22 height 10
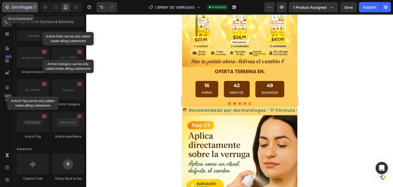
click at [29, 7] on icon "button" at bounding box center [22, 7] width 21 height 4
